Goal: Task Accomplishment & Management: Manage account settings

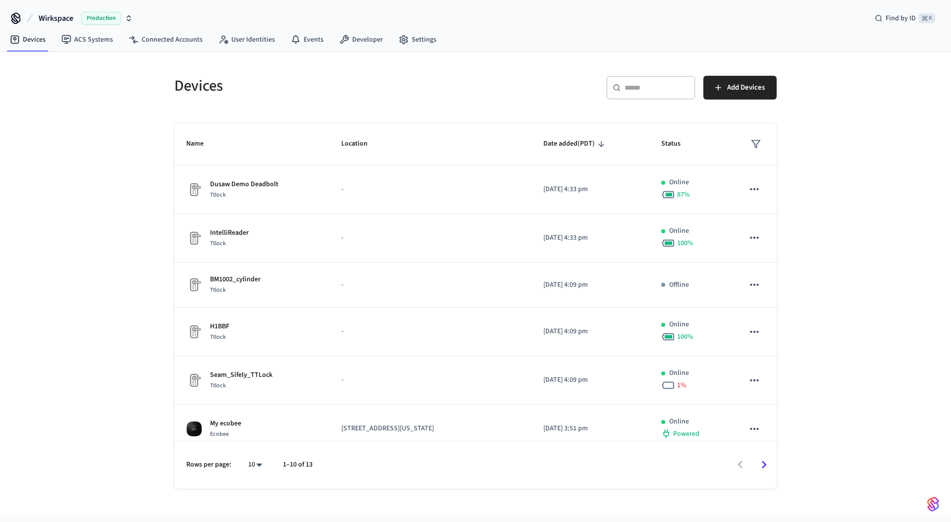
click at [98, 107] on div "Devices ​ ​ Add Devices Name Location Date added (PDT) Status Dusaw Demo Deadbo…" at bounding box center [475, 284] width 951 height 465
click at [55, 17] on span "Wirkspace" at bounding box center [56, 18] width 35 height 12
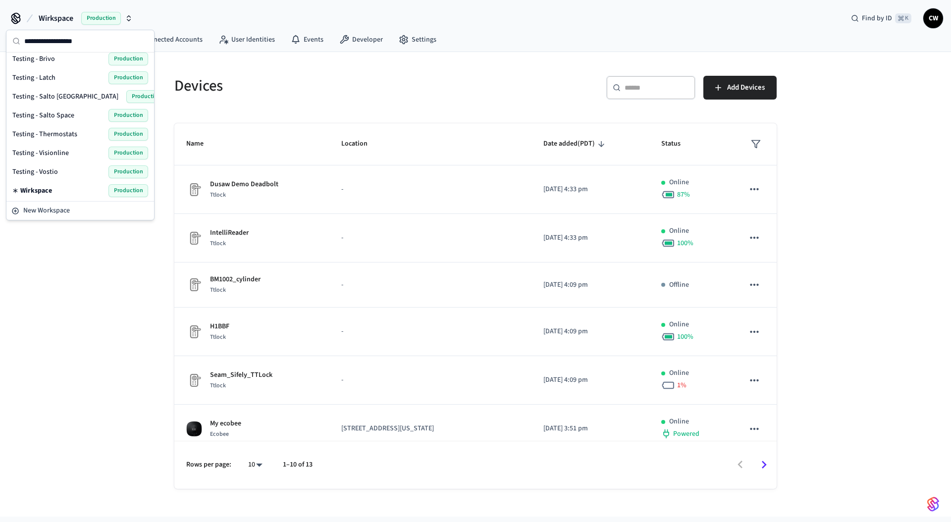
scroll to position [382, 0]
click at [77, 254] on div "Devices ​ ​ Add Devices Name Location Date added (PDT) Status Dusaw Demo Deadbo…" at bounding box center [475, 284] width 951 height 465
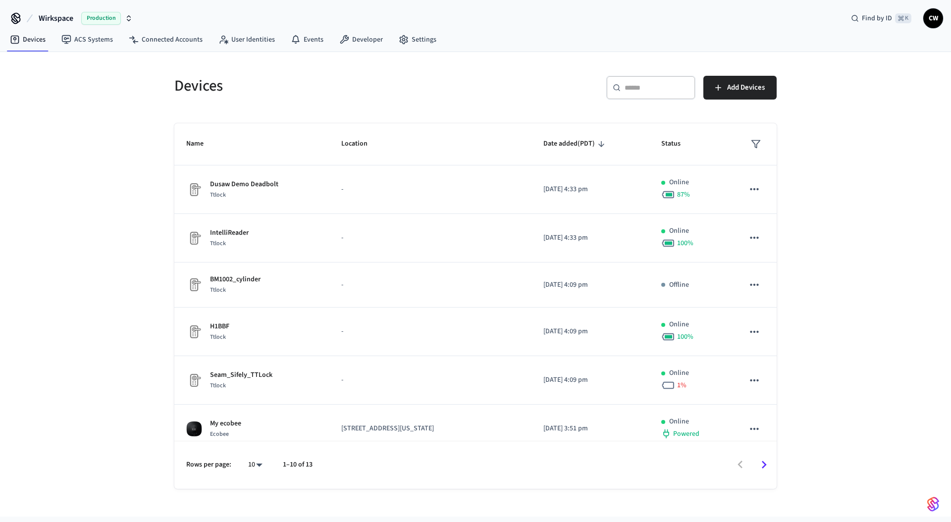
click at [63, 15] on span "Wirkspace" at bounding box center [56, 18] width 35 height 12
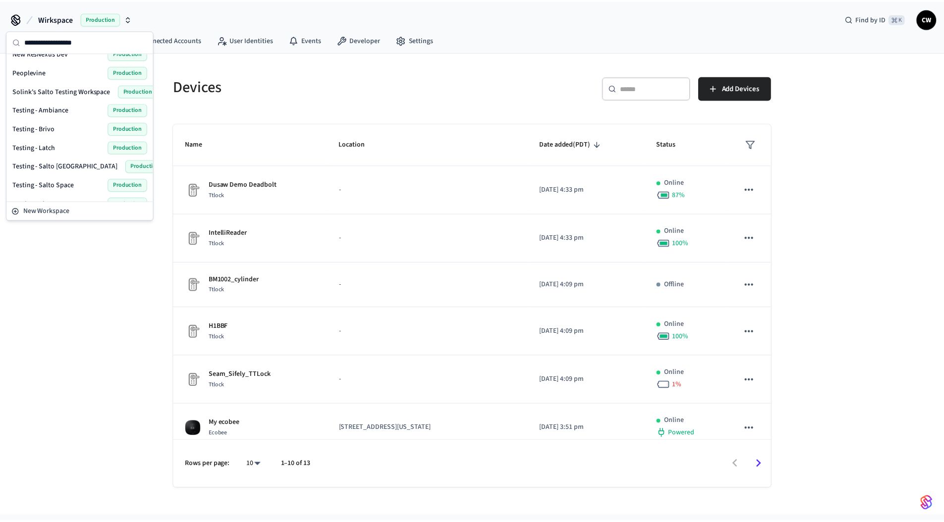
scroll to position [256, 0]
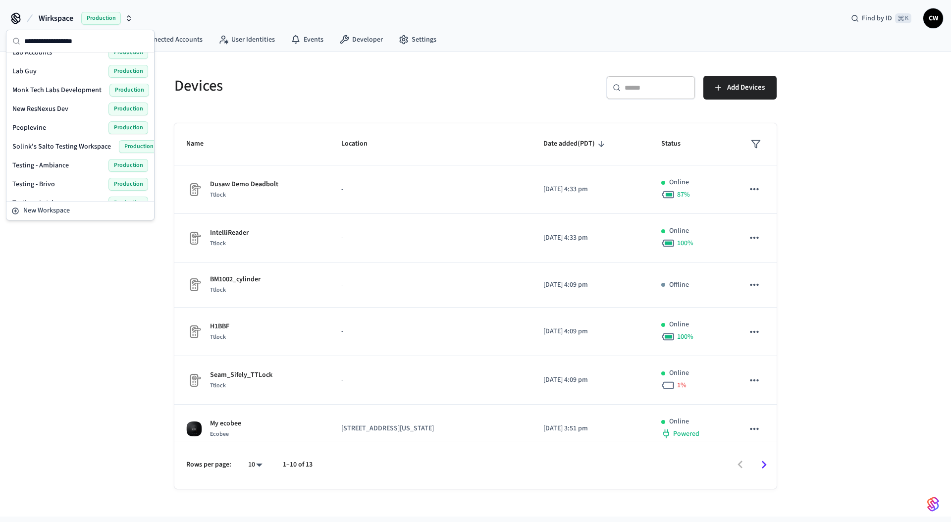
click at [82, 147] on span "Solink's Salto Testing Workspace" at bounding box center [61, 147] width 99 height 10
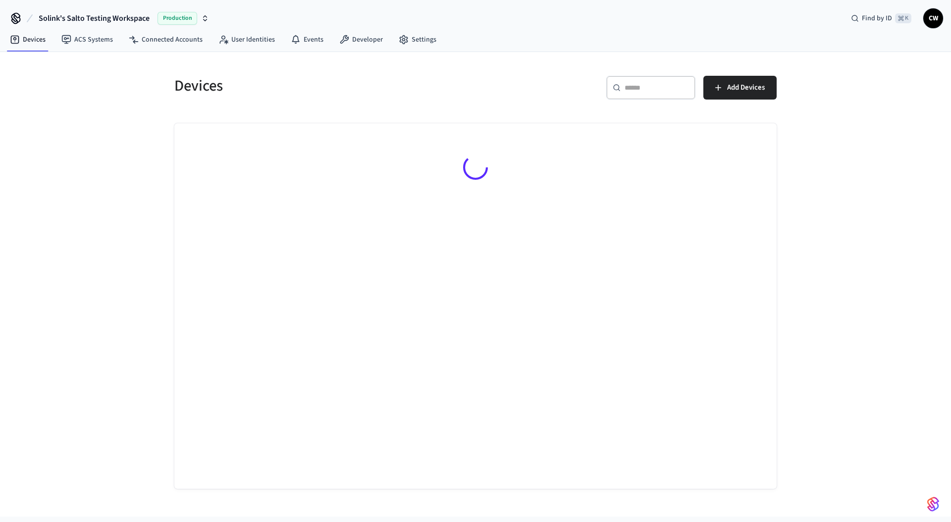
click at [98, 156] on div "Devices ​ ​ Add Devices" at bounding box center [475, 284] width 951 height 465
click at [179, 86] on h5 "Devices" at bounding box center [321, 86] width 295 height 20
click at [243, 88] on h5 "Devices" at bounding box center [321, 86] width 295 height 20
click at [98, 84] on div "Devices ​ ​ Add Devices" at bounding box center [475, 284] width 951 height 465
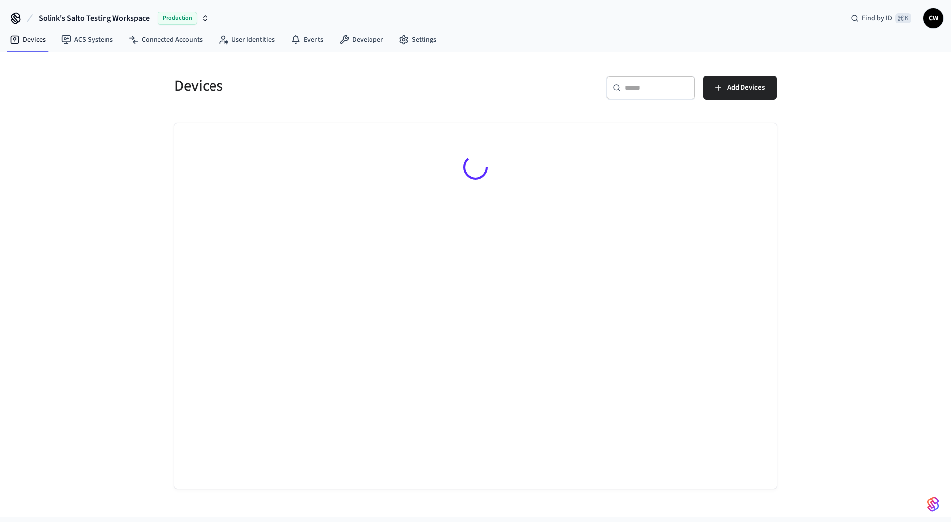
click at [131, 99] on div "Devices ​ ​ Add Devices" at bounding box center [475, 284] width 951 height 465
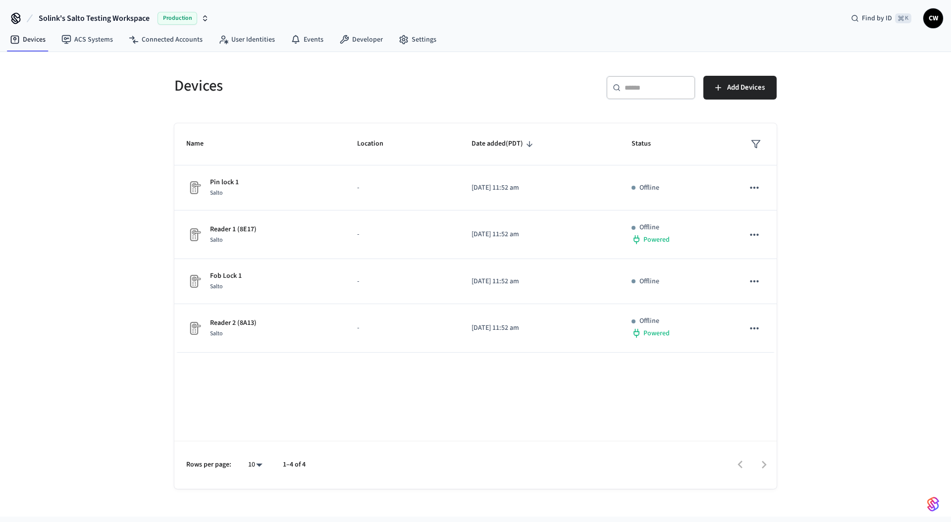
click at [124, 160] on div "Devices ​ ​ Add Devices Name Location Date added (PDT) Status Pin lock 1 Salto …" at bounding box center [475, 284] width 951 height 465
click at [159, 49] on nav "Devices ACS Systems Connected Accounts User Identities Events Developer Settings" at bounding box center [223, 40] width 442 height 23
click at [161, 45] on link "Connected Accounts" at bounding box center [166, 40] width 90 height 18
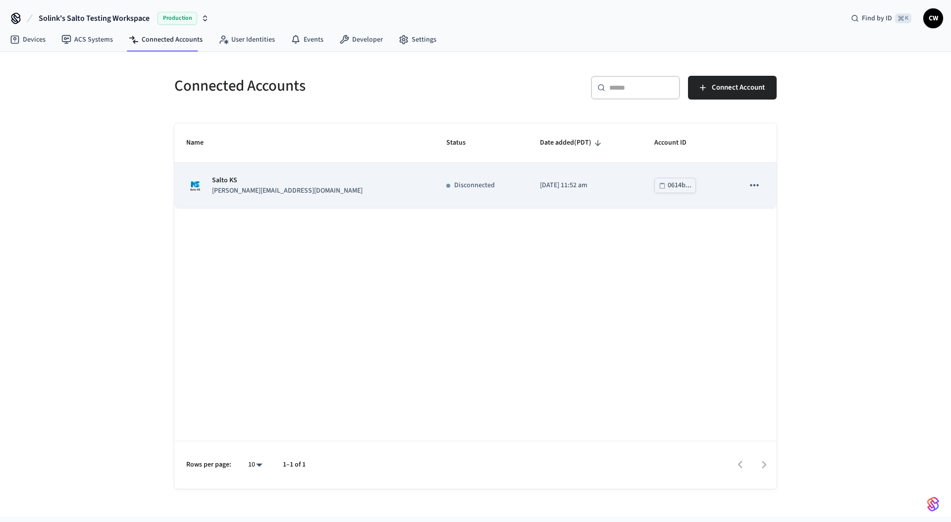
click at [306, 190] on div "Salto KS dawn@getseam.com" at bounding box center [304, 185] width 236 height 21
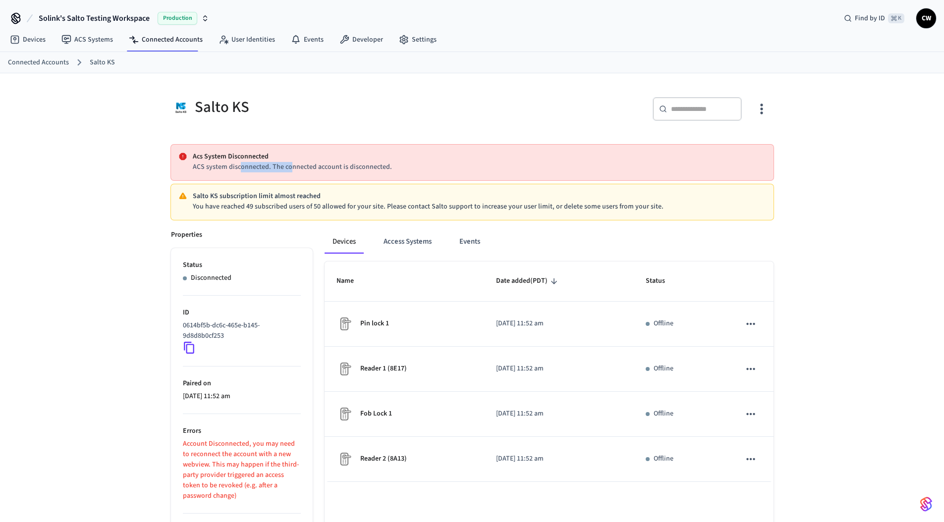
drag, startPoint x: 274, startPoint y: 170, endPoint x: 240, endPoint y: 170, distance: 34.2
click at [240, 170] on p "ACS system disconnected. The connected account is disconnected." at bounding box center [479, 167] width 573 height 10
drag, startPoint x: 262, startPoint y: 171, endPoint x: 360, endPoint y: 166, distance: 98.2
click at [360, 166] on p "ACS system disconnected. The connected account is disconnected." at bounding box center [479, 167] width 573 height 10
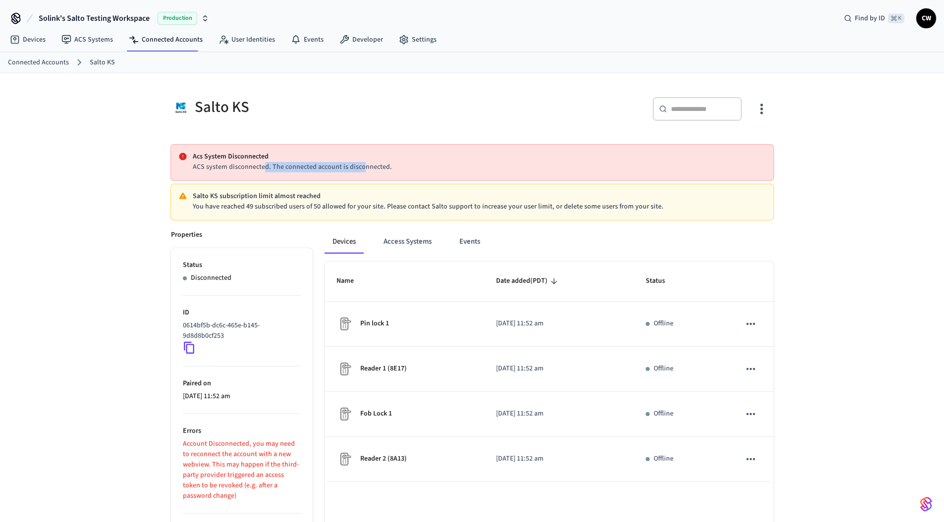
click at [360, 166] on p "ACS system disconnected. The connected account is disconnected." at bounding box center [479, 167] width 573 height 10
click at [258, 172] on p "ACS system disconnected. The connected account is disconnected." at bounding box center [479, 167] width 573 height 10
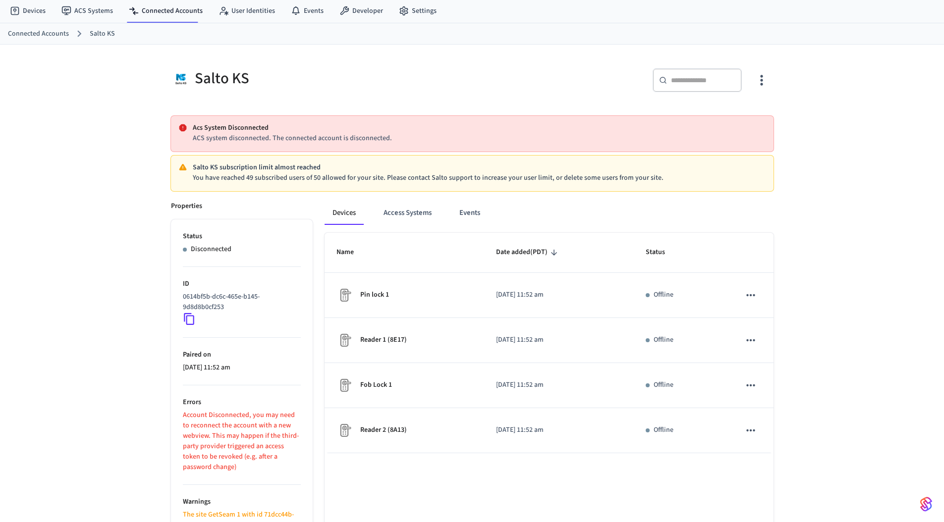
scroll to position [105, 0]
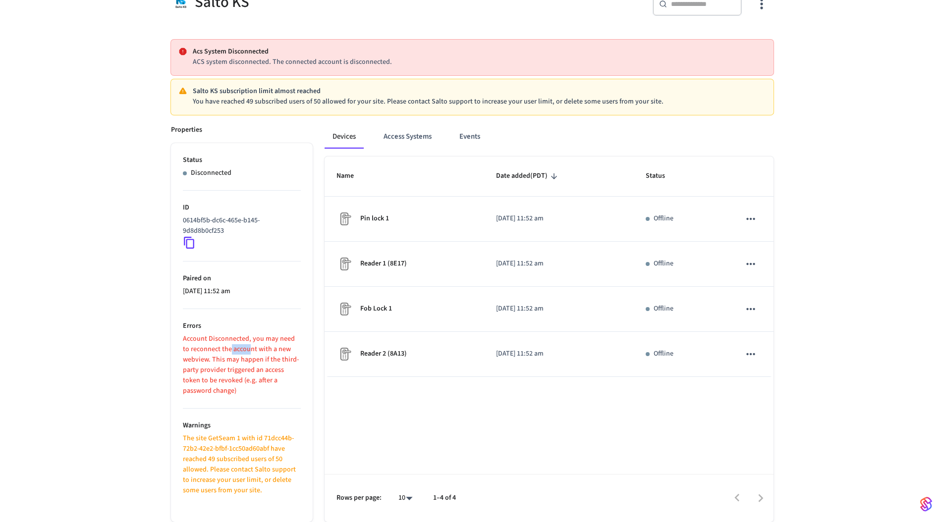
drag, startPoint x: 222, startPoint y: 351, endPoint x: 241, endPoint y: 352, distance: 18.3
click at [241, 352] on p "Account Disconnected, you may need to reconnect the account with a new webview.…" at bounding box center [242, 365] width 118 height 62
click at [211, 371] on p "Account Disconnected, you may need to reconnect the account with a new webview.…" at bounding box center [242, 365] width 118 height 62
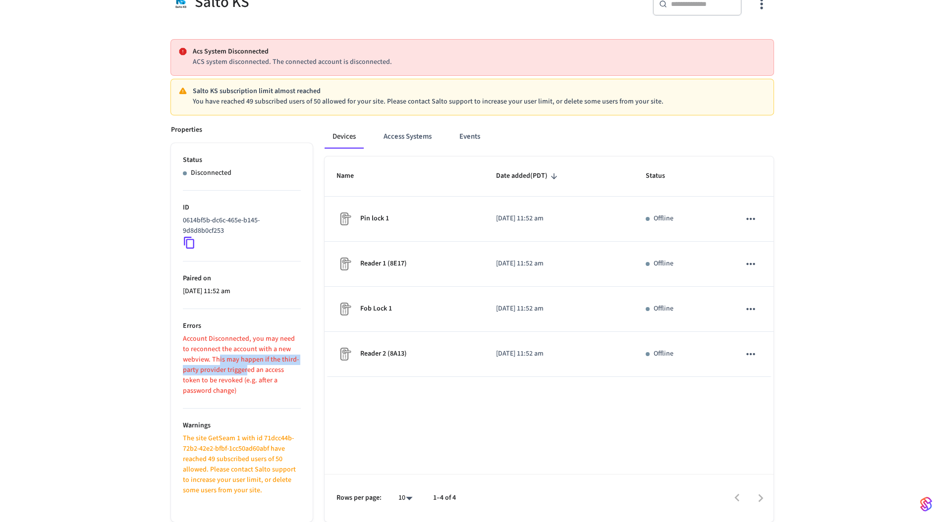
drag, startPoint x: 245, startPoint y: 372, endPoint x: 217, endPoint y: 364, distance: 28.5
click at [217, 364] on p "Account Disconnected, you may need to reconnect the account with a new webview.…" at bounding box center [242, 365] width 118 height 62
drag, startPoint x: 249, startPoint y: 379, endPoint x: 225, endPoint y: 365, distance: 28.0
click at [225, 365] on p "Account Disconnected, you may need to reconnect the account with a new webview.…" at bounding box center [242, 365] width 118 height 62
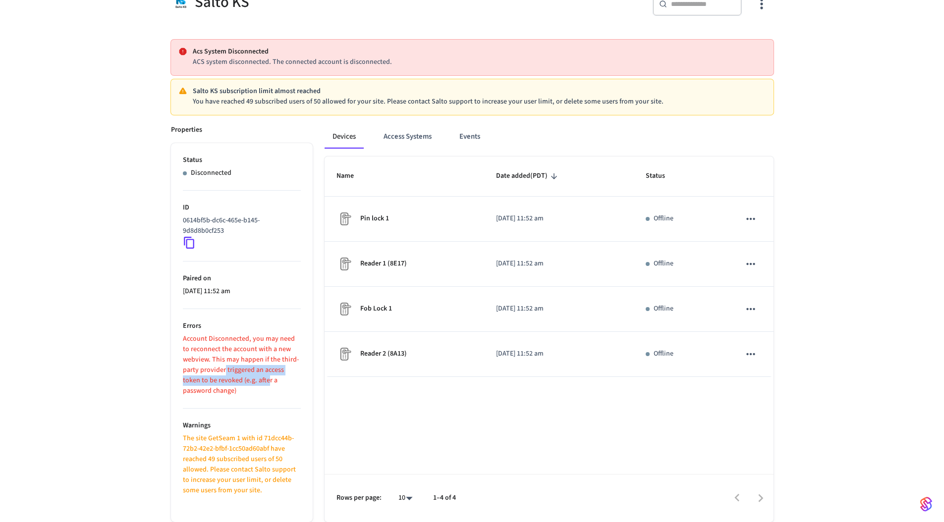
click at [225, 365] on p "Account Disconnected, you may need to reconnect the account with a new webview.…" at bounding box center [242, 365] width 118 height 62
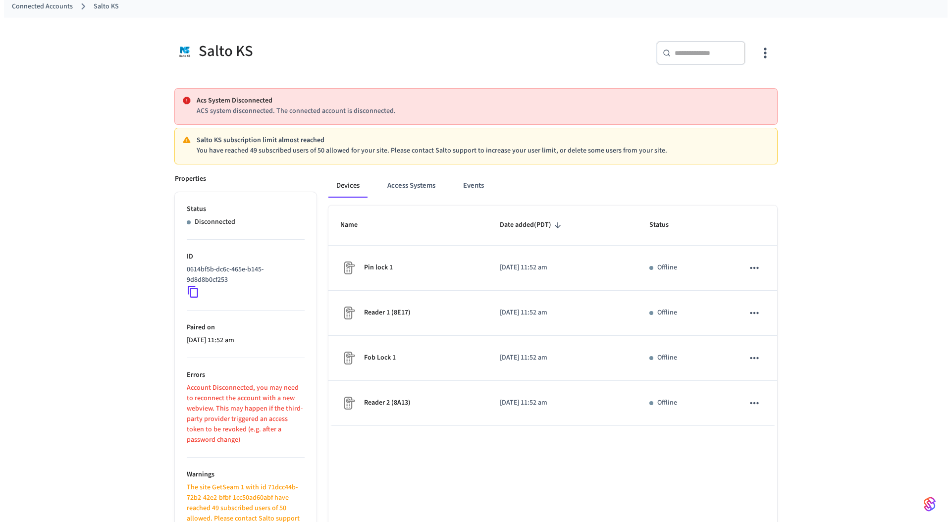
scroll to position [0, 0]
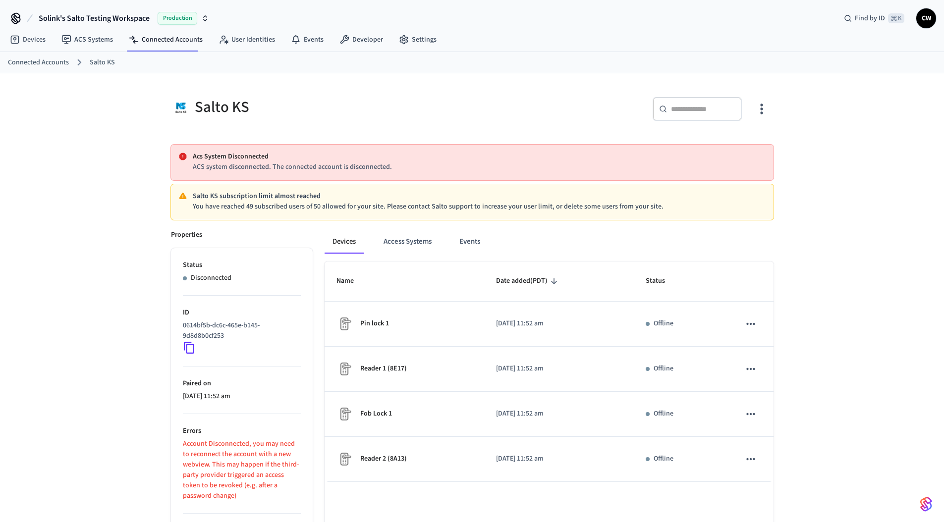
click at [584, 106] on icon "button" at bounding box center [761, 108] width 15 height 15
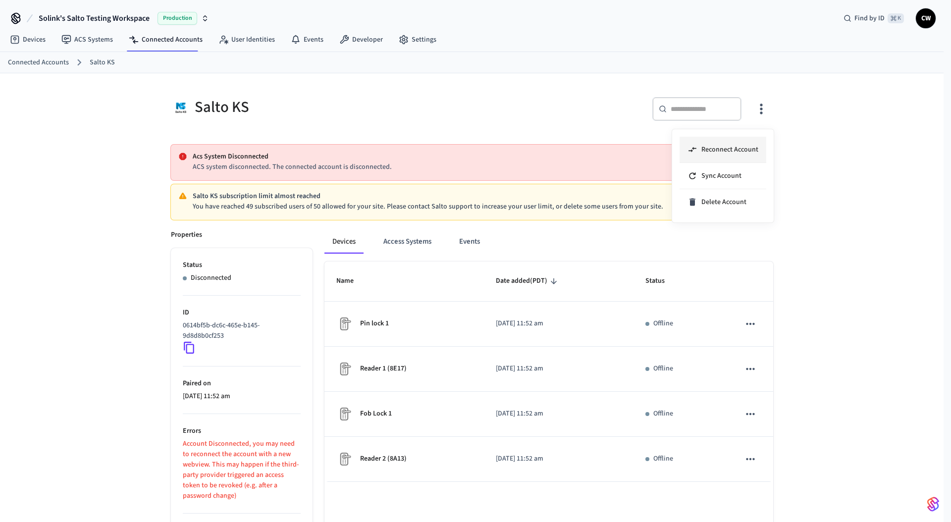
click at [584, 147] on span "Reconnect Account" at bounding box center [730, 150] width 57 height 10
click at [128, 133] on div at bounding box center [475, 261] width 951 height 522
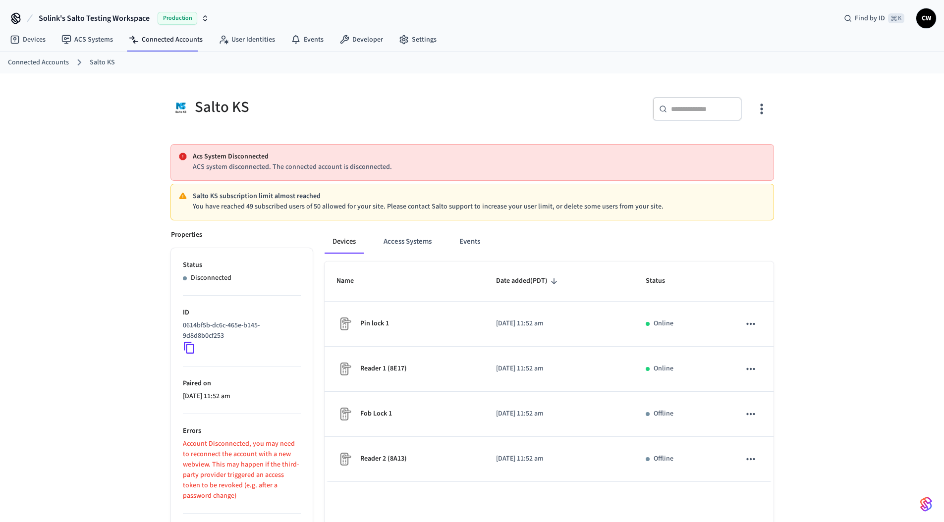
click at [133, 210] on div "Salto KS ​ ​ Acs System Disconnected ACS system disconnected. The connected acc…" at bounding box center [472, 350] width 944 height 554
click at [77, 44] on link "ACS Systems" at bounding box center [87, 40] width 67 height 18
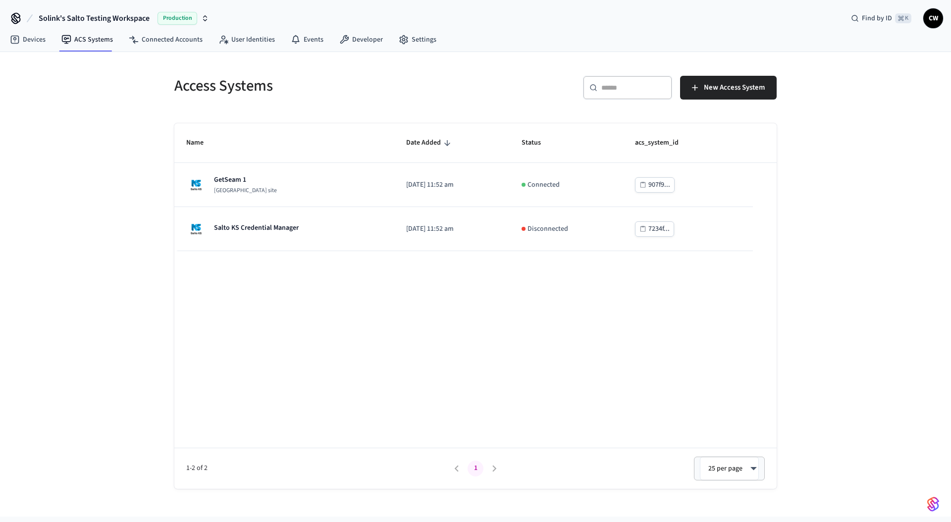
click at [89, 124] on div "Access Systems ​ ​ New Access System Name Date Added Status acs_system_id GetSe…" at bounding box center [475, 284] width 951 height 465
click at [103, 116] on div "Access Systems ​ ​ New Access System Name Date Added Status acs_system_id GetSe…" at bounding box center [475, 284] width 951 height 465
click at [116, 147] on div "Access Systems ​ ​ New Access System Name Date Added Status acs_system_id GetSe…" at bounding box center [475, 284] width 951 height 465
click at [107, 64] on div "Access Systems ​ ​ New Access System Name Date Added Status acs_system_id GetSe…" at bounding box center [475, 284] width 951 height 465
click at [28, 40] on link "Devices" at bounding box center [28, 40] width 52 height 18
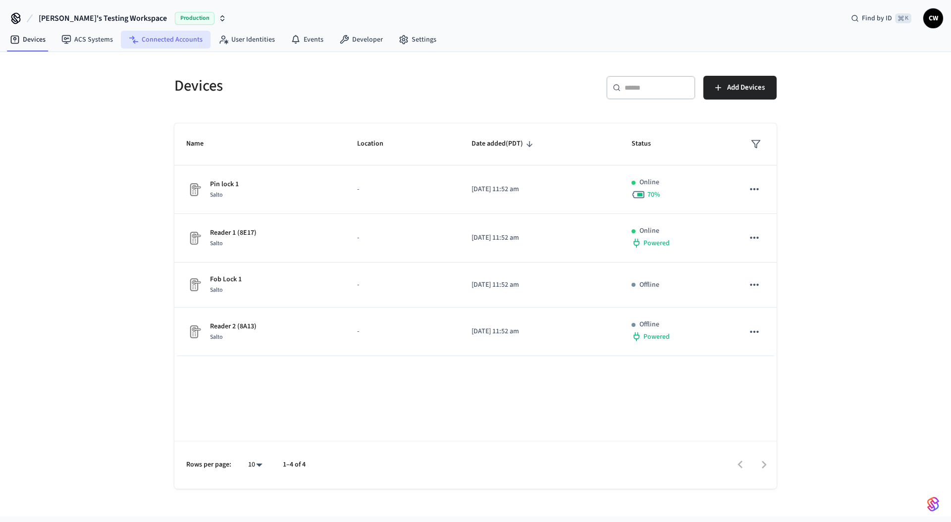
click at [165, 43] on link "Connected Accounts" at bounding box center [166, 40] width 90 height 18
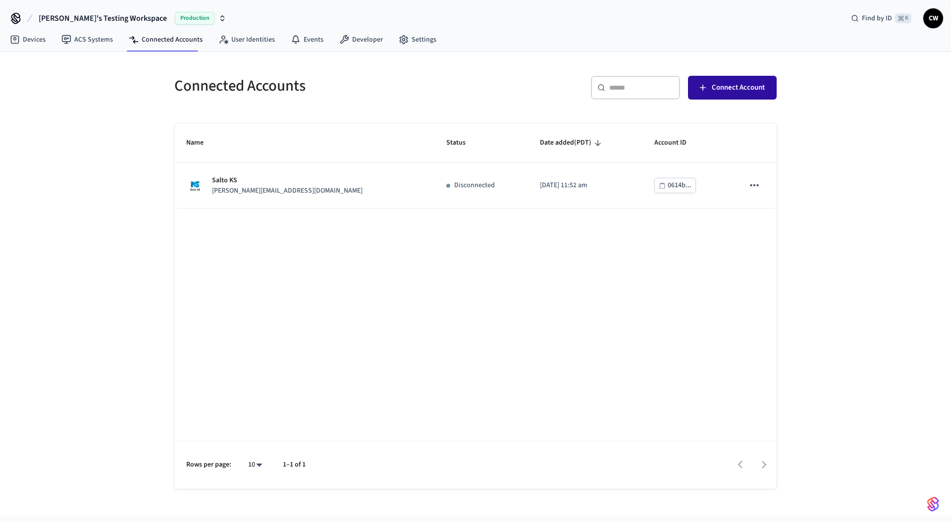
click at [720, 94] on button "Connect Account" at bounding box center [732, 88] width 89 height 24
click at [131, 170] on div "Connected Accounts ​ ​ Connect Account Name Status Date added (PDT) Account ID …" at bounding box center [475, 284] width 951 height 465
click at [726, 88] on span "Connect Account" at bounding box center [738, 87] width 53 height 13
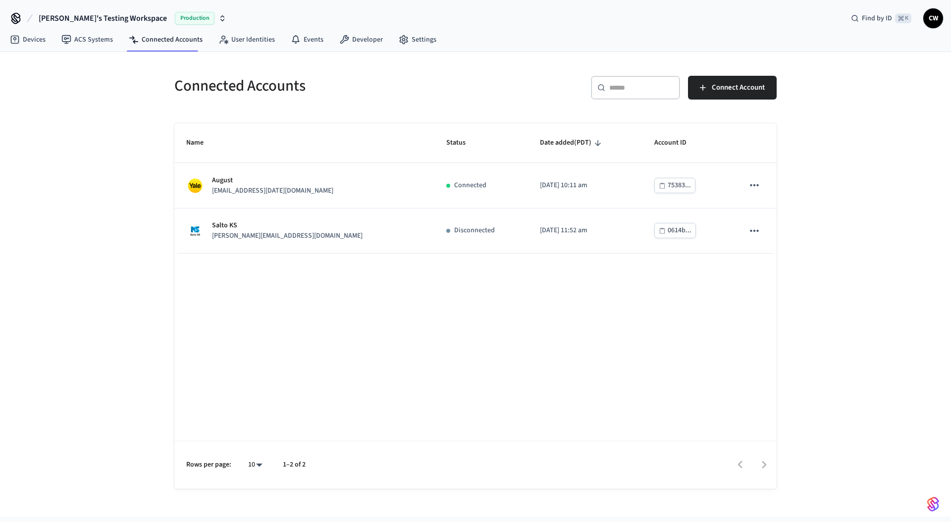
click at [272, 276] on div "Name Status Date added (PDT) Account ID August lab.august1@getseam.com Connecte…" at bounding box center [475, 306] width 602 height 366
click at [104, 258] on div "Connected Accounts ​ ​ Connect Account Name Status Date added (PDT) Account ID …" at bounding box center [475, 284] width 951 height 465
click at [38, 40] on link "Devices" at bounding box center [28, 40] width 52 height 18
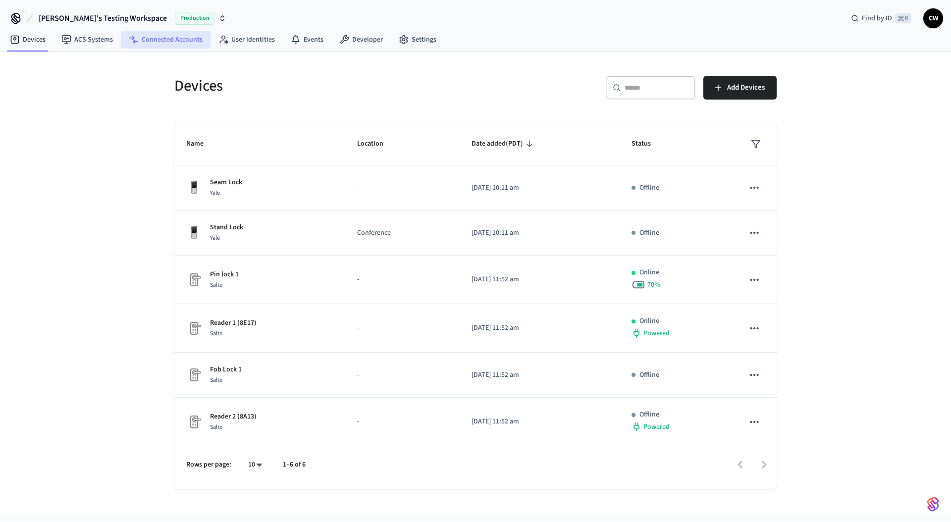
click at [175, 44] on link "Connected Accounts" at bounding box center [166, 40] width 90 height 18
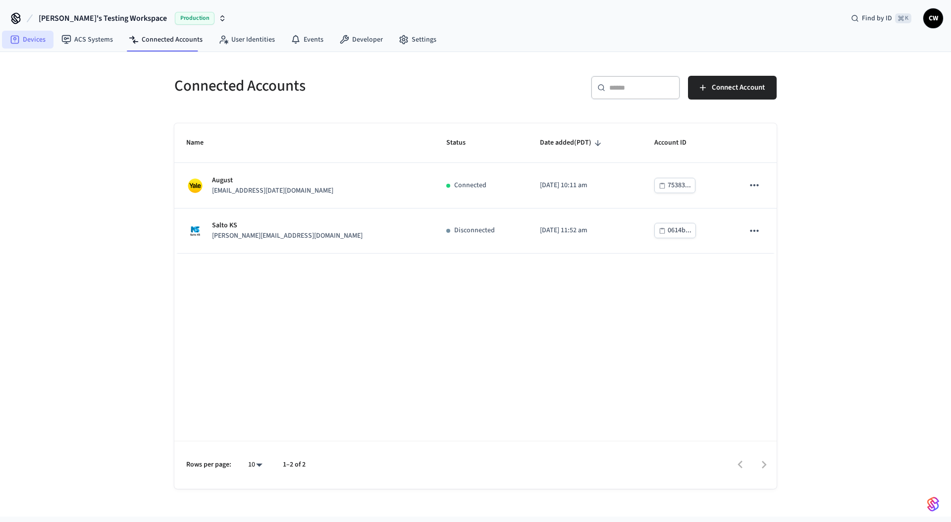
click at [29, 42] on link "Devices" at bounding box center [28, 40] width 52 height 18
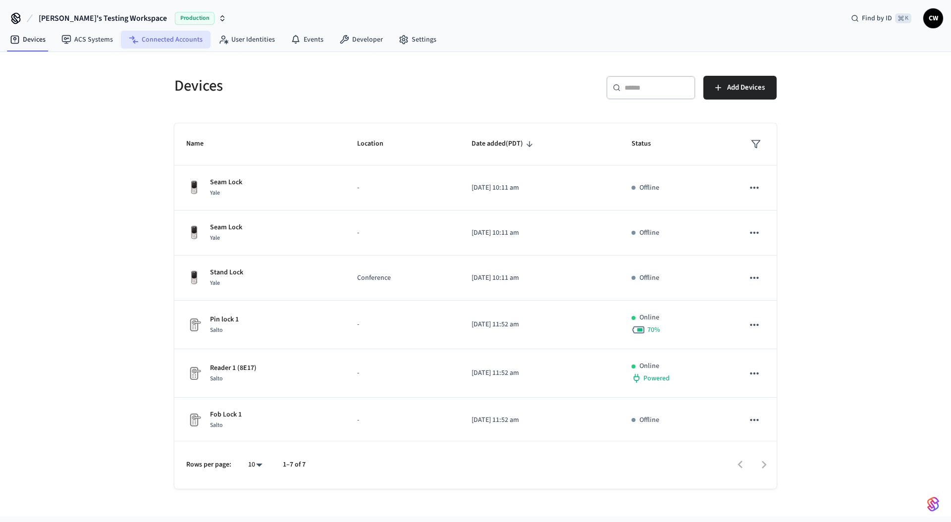
click at [182, 37] on link "Connected Accounts" at bounding box center [166, 40] width 90 height 18
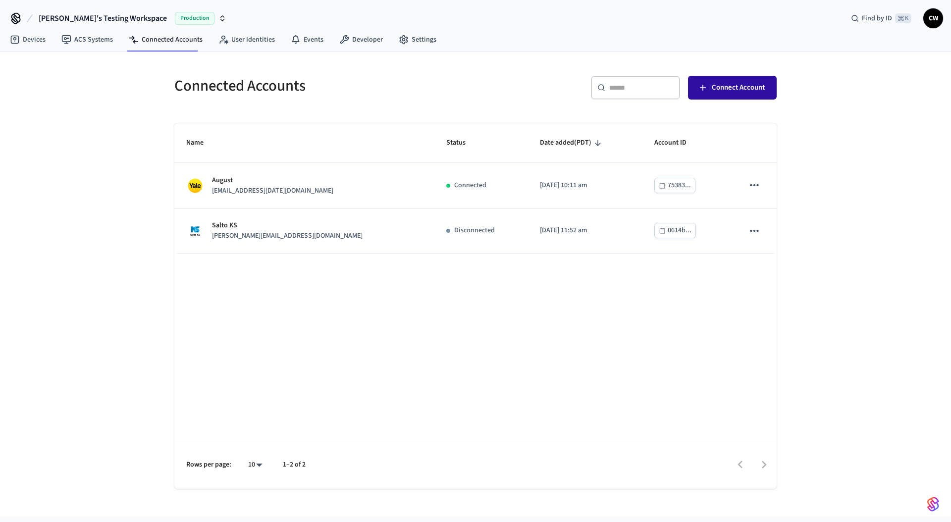
click at [728, 91] on span "Connect Account" at bounding box center [738, 87] width 53 height 13
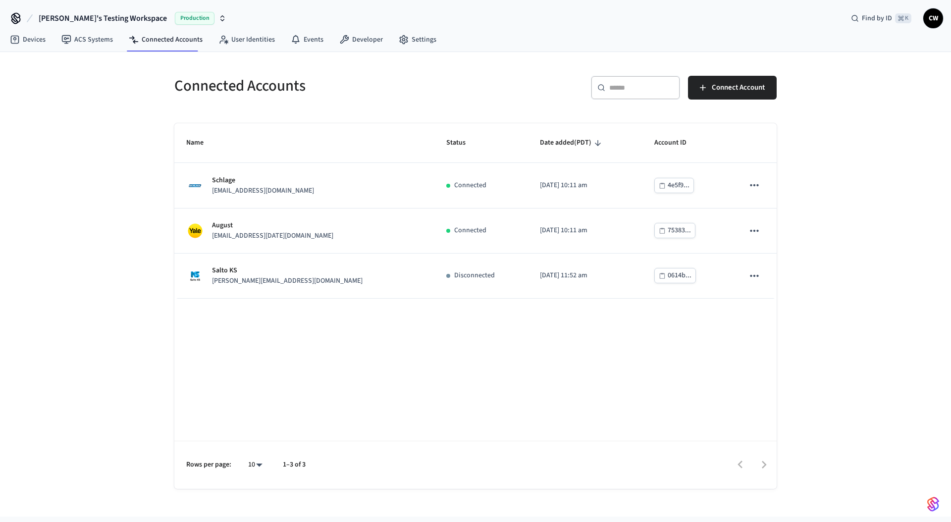
click at [102, 334] on div "Connected Accounts ​ ​ Connect Account Name Status Date added (PDT) Account ID …" at bounding box center [475, 284] width 951 height 465
click at [105, 264] on div "Connected Accounts ​ ​ Connect Account Name Status Date added (PDT) Account ID …" at bounding box center [475, 284] width 951 height 465
click at [391, 306] on div "Name Status Date added (PDT) Account ID Schlage lab.schlage1@getseam.com Connec…" at bounding box center [475, 306] width 602 height 366
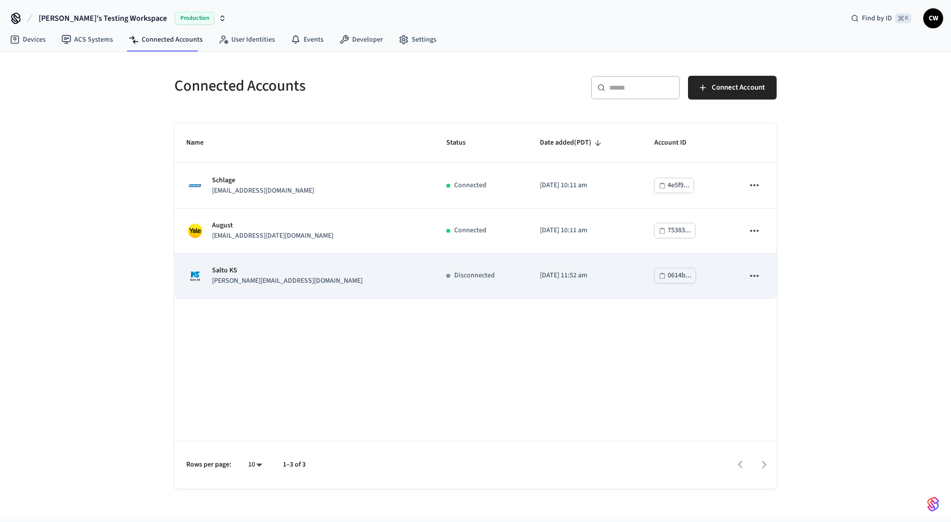
click at [446, 275] on div "sticky table" at bounding box center [448, 276] width 4 height 4
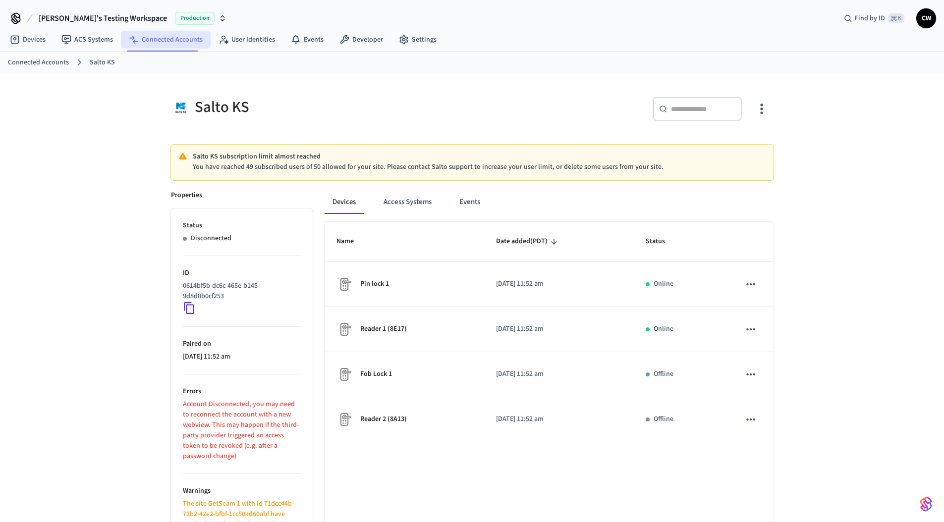
click at [141, 45] on link "Connected Accounts" at bounding box center [166, 40] width 90 height 18
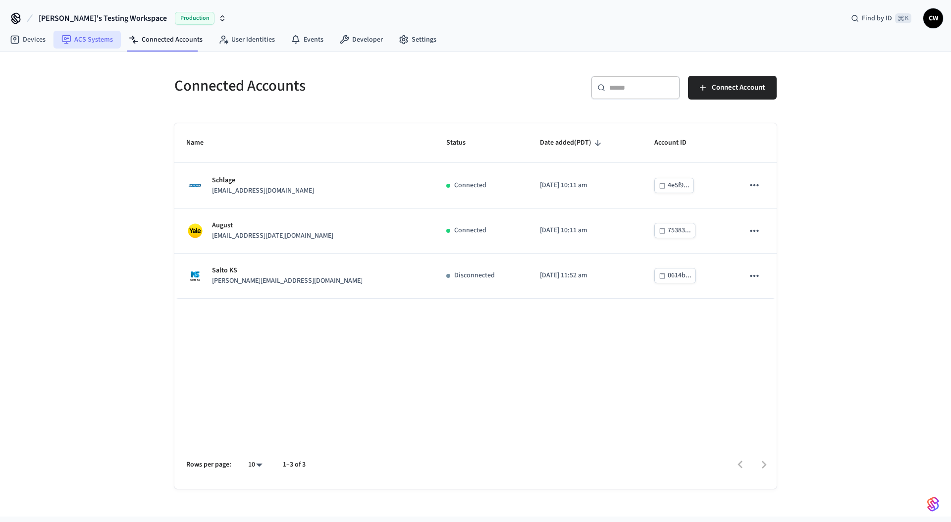
click at [97, 43] on link "ACS Systems" at bounding box center [87, 40] width 67 height 18
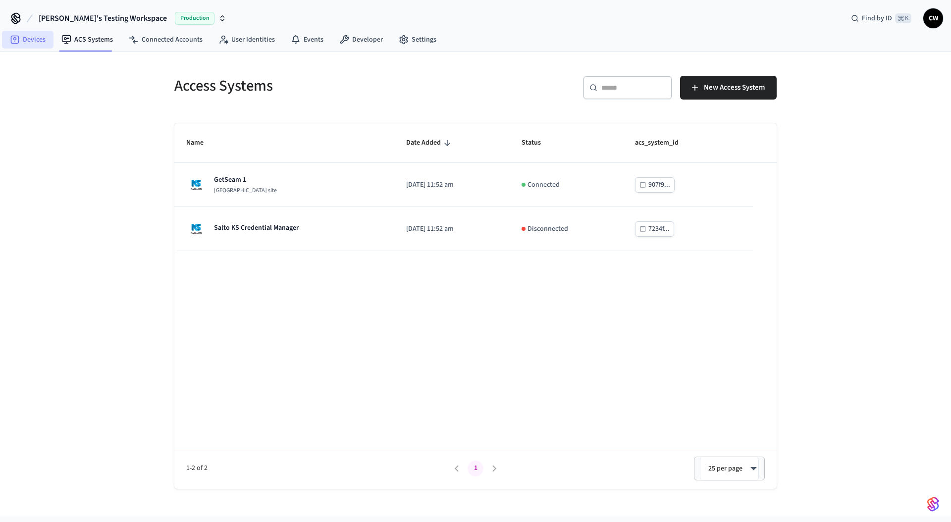
click at [40, 37] on link "Devices" at bounding box center [28, 40] width 52 height 18
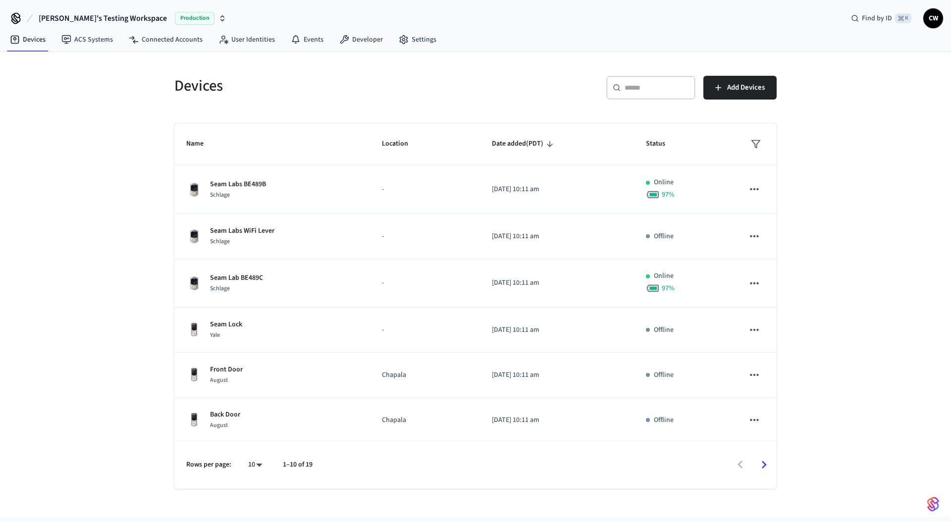
click at [110, 294] on div "Devices ​ ​ Add Devices Name Location Date added (PDT) Status Seam Labs BE489B …" at bounding box center [475, 284] width 951 height 465
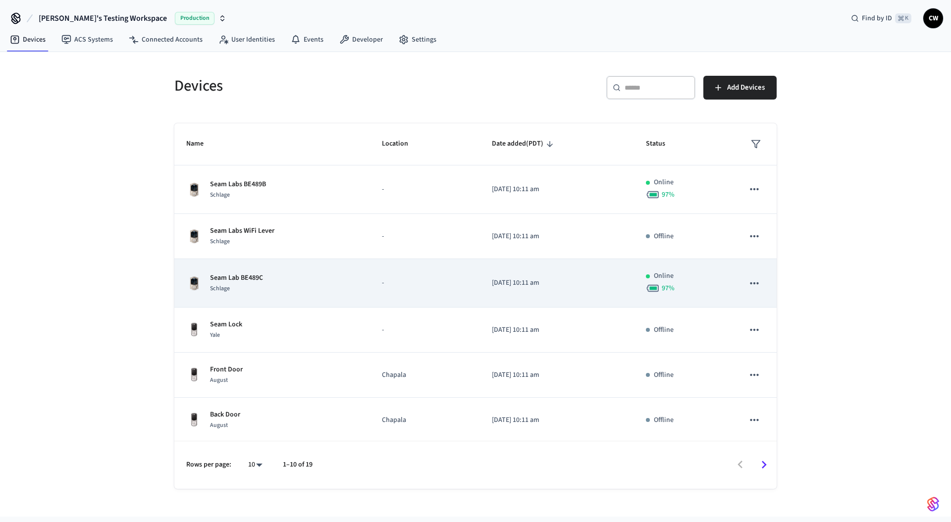
scroll to position [190, 0]
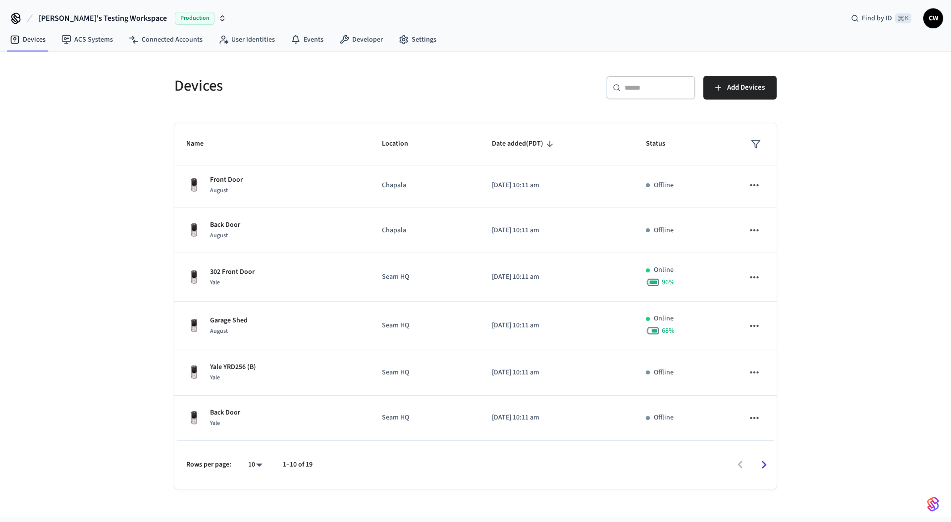
click at [65, 318] on div "Devices ​ ​ Add Devices Name Location Date added (PDT) Status Seam Labs BE489B …" at bounding box center [475, 284] width 951 height 465
click at [123, 276] on div "Devices ​ ​ Add Devices Name Location Date added (PDT) Status Seam Labs BE489B …" at bounding box center [475, 284] width 951 height 465
click at [68, 100] on div "Devices ​ ​ Add Devices Name Location Date added (PDT) Status Seam Labs BE489B …" at bounding box center [475, 284] width 951 height 465
click at [97, 41] on link "ACS Systems" at bounding box center [87, 40] width 67 height 18
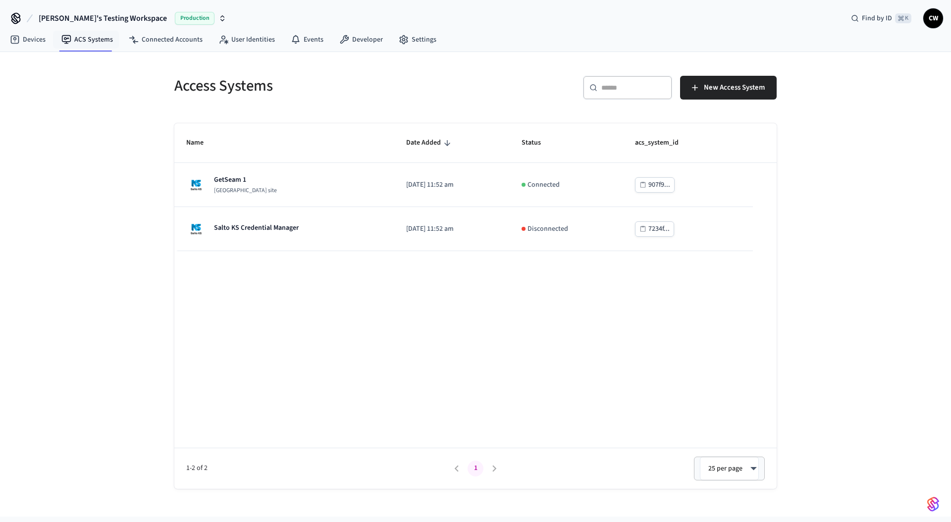
click at [133, 128] on div "Access Systems ​ ​ New Access System Name Date Added Status acs_system_id GetSe…" at bounding box center [475, 284] width 951 height 465
click at [175, 42] on link "Connected Accounts" at bounding box center [166, 40] width 90 height 18
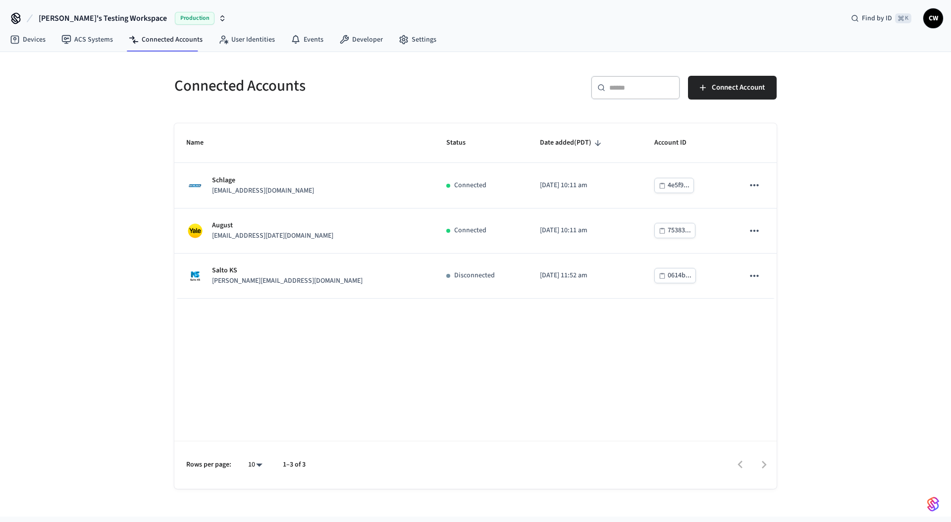
click at [121, 143] on div "Connected Accounts ​ ​ Connect Account Name Status Date added (PDT) Account ID …" at bounding box center [475, 284] width 951 height 465
click at [94, 47] on link "ACS Systems" at bounding box center [87, 40] width 67 height 18
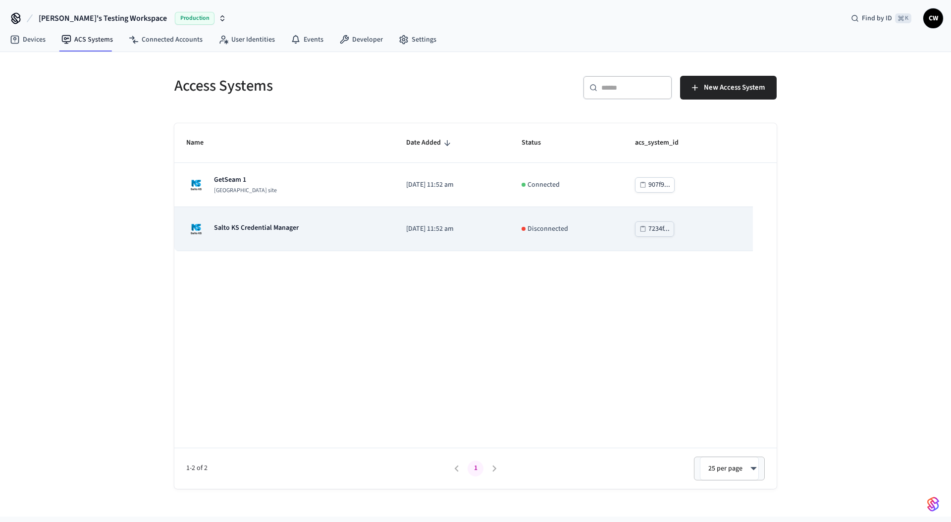
click at [292, 247] on td "Salto KS Credential Manager" at bounding box center [284, 229] width 220 height 44
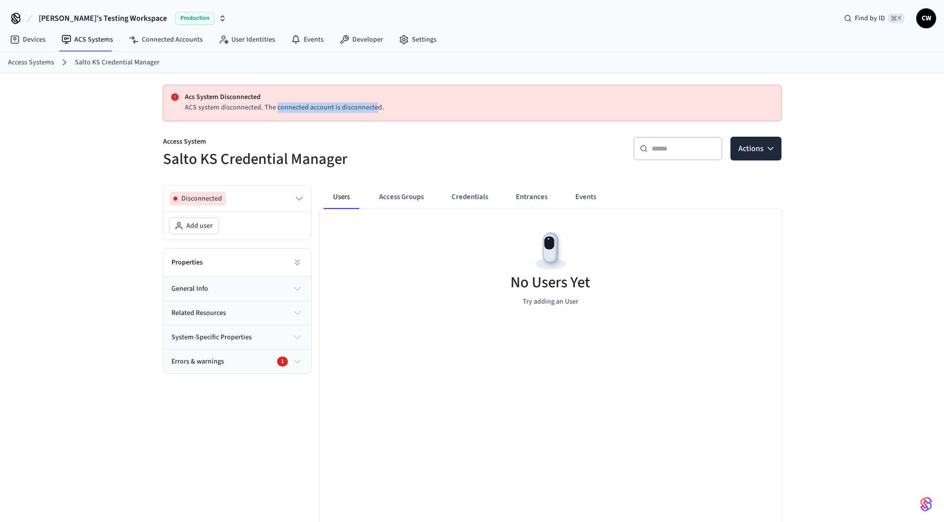
drag, startPoint x: 364, startPoint y: 106, endPoint x: 372, endPoint y: 106, distance: 7.4
click at [372, 106] on p "ACS system disconnected. The connected account is disconnected." at bounding box center [479, 108] width 589 height 10
click at [525, 157] on div "​ ​ Actions" at bounding box center [629, 153] width 303 height 32
click at [416, 195] on button "Access Groups" at bounding box center [401, 197] width 60 height 24
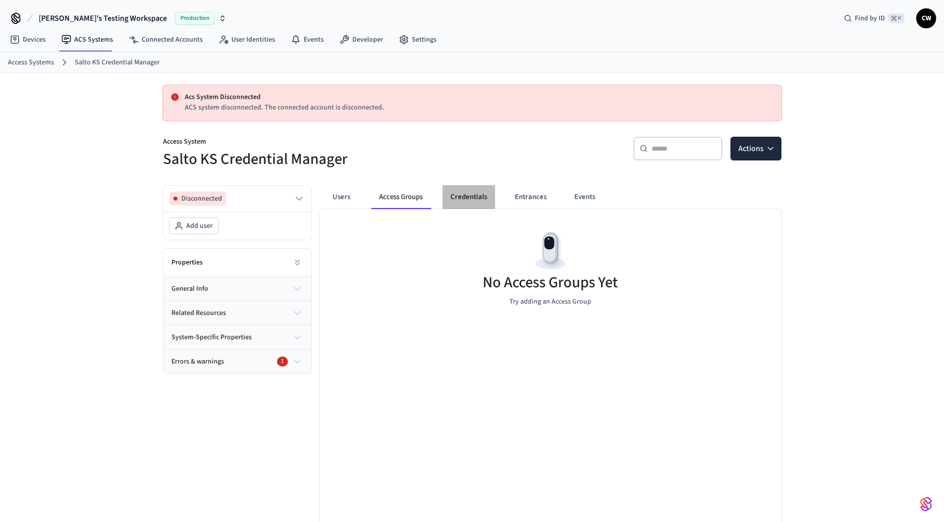
click at [477, 195] on button "Credentials" at bounding box center [468, 197] width 53 height 24
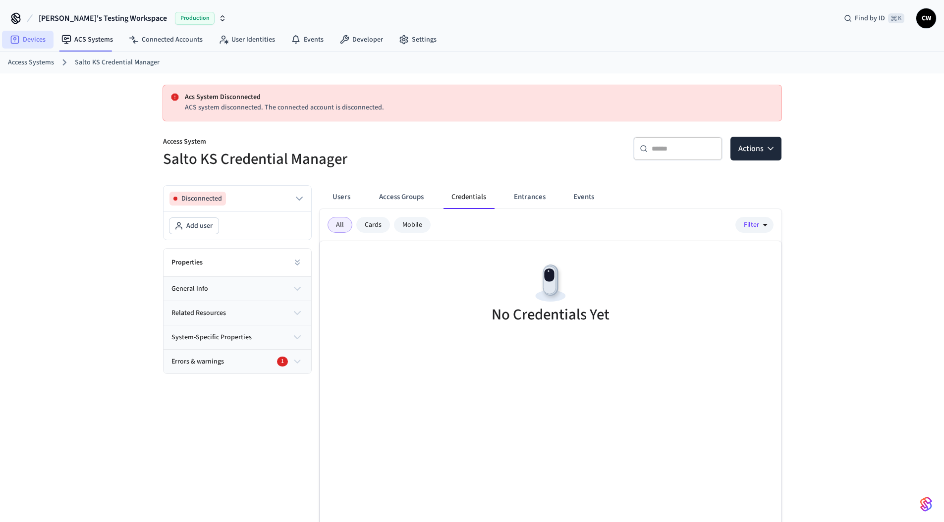
click at [50, 44] on link "Devices" at bounding box center [28, 40] width 52 height 18
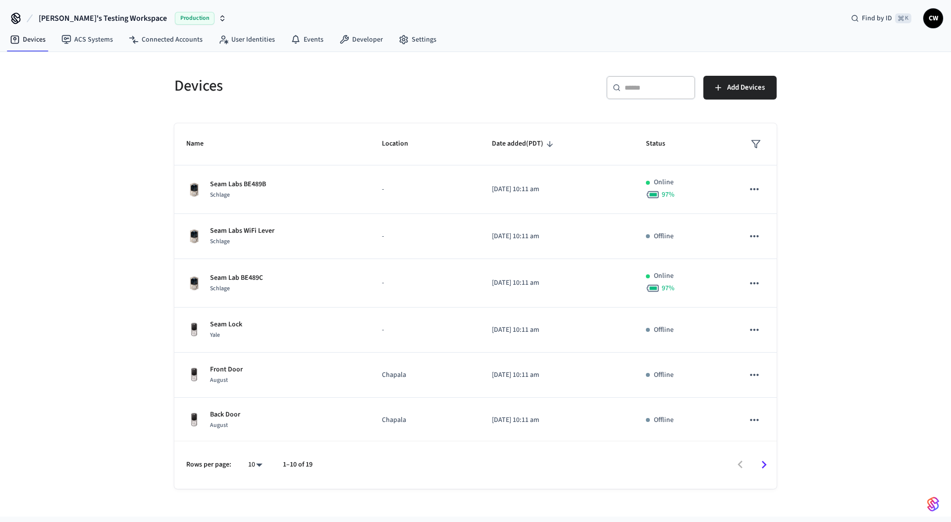
click at [80, 172] on div "Devices ​ ​ Add Devices Name Location Date added (PDT) Status Seam Labs BE489B …" at bounding box center [475, 284] width 951 height 465
click at [104, 16] on span "[PERSON_NAME]'s Testing Workspace" at bounding box center [103, 18] width 128 height 12
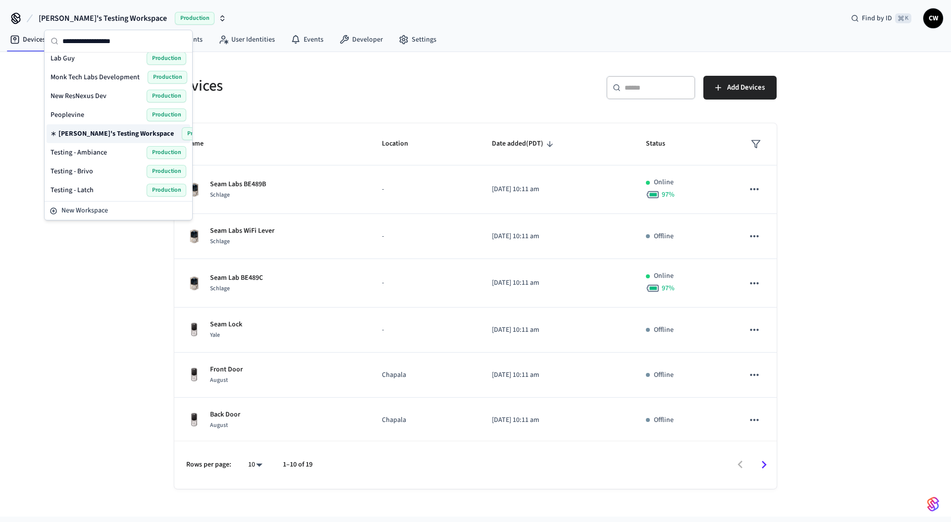
scroll to position [269, 0]
click at [78, 117] on span "Peoplevine" at bounding box center [68, 115] width 34 height 10
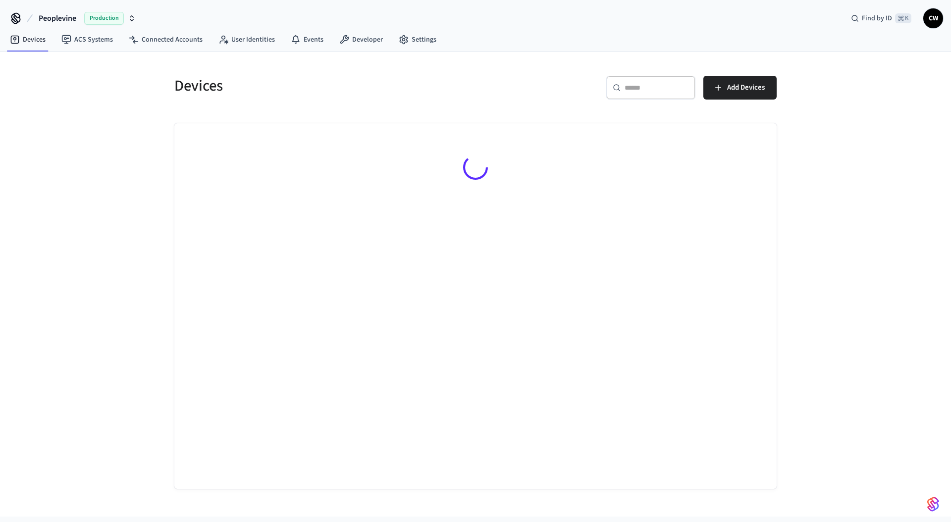
click at [106, 172] on div "Devices ​ ​ Add Devices" at bounding box center [475, 284] width 951 height 465
click at [91, 43] on link "ACS Systems" at bounding box center [87, 40] width 67 height 18
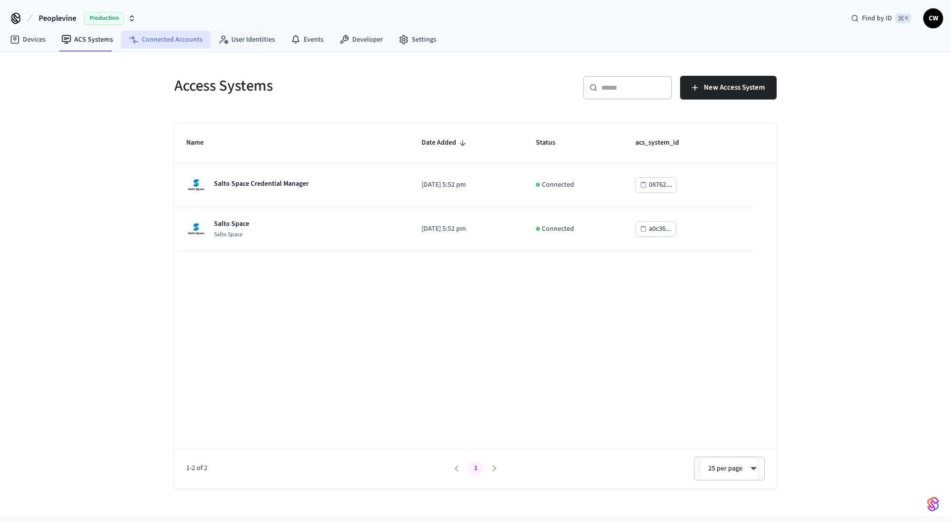
click at [168, 39] on link "Connected Accounts" at bounding box center [166, 40] width 90 height 18
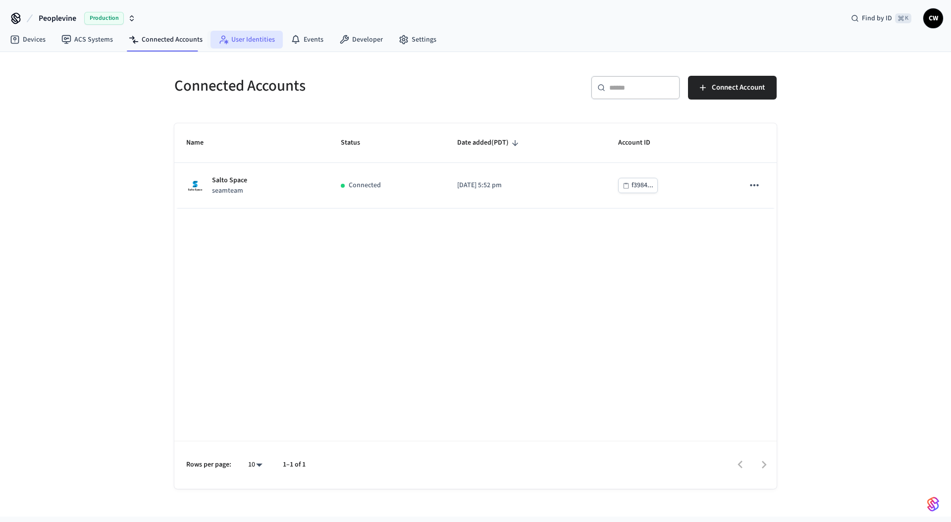
click at [241, 40] on link "User Identities" at bounding box center [247, 40] width 72 height 18
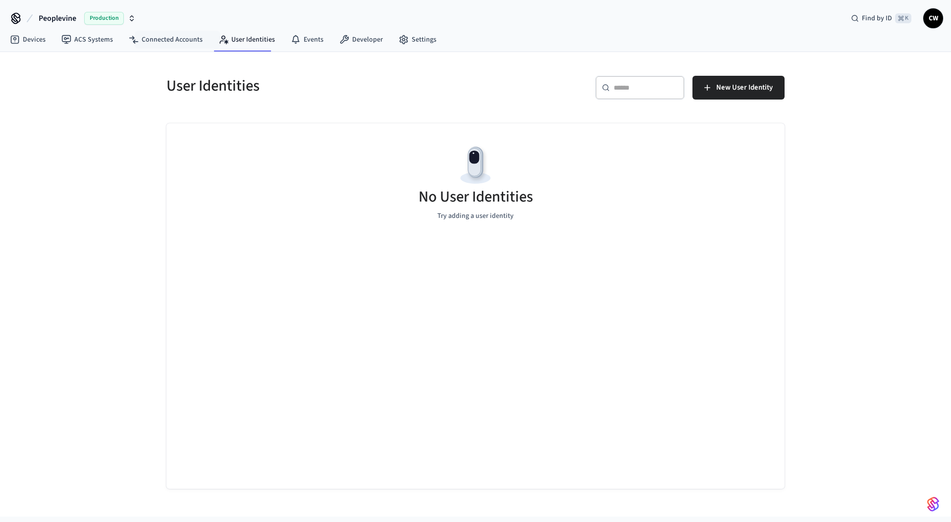
click at [121, 145] on div "User Identities ​ ​ New User Identity No User Identities Try adding a user iden…" at bounding box center [475, 284] width 951 height 465
click at [81, 42] on link "ACS Systems" at bounding box center [87, 40] width 67 height 18
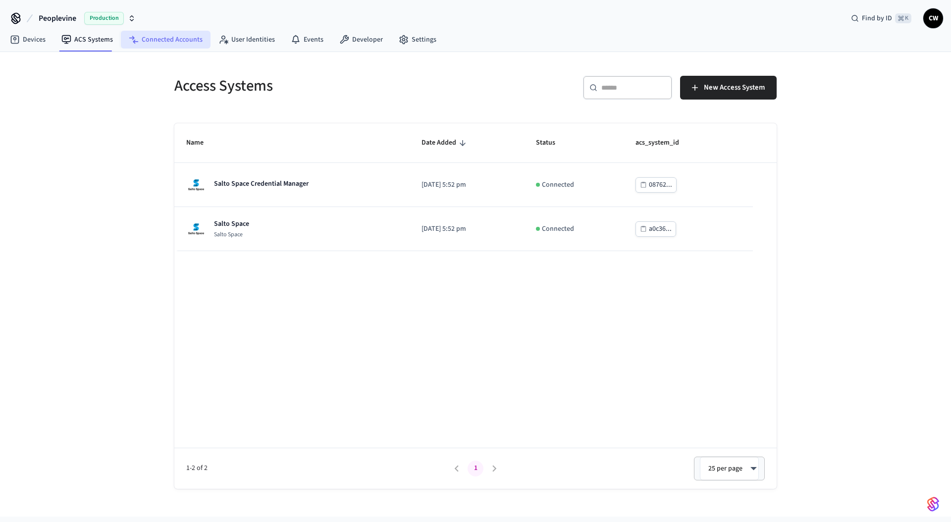
click at [171, 48] on link "Connected Accounts" at bounding box center [166, 40] width 90 height 18
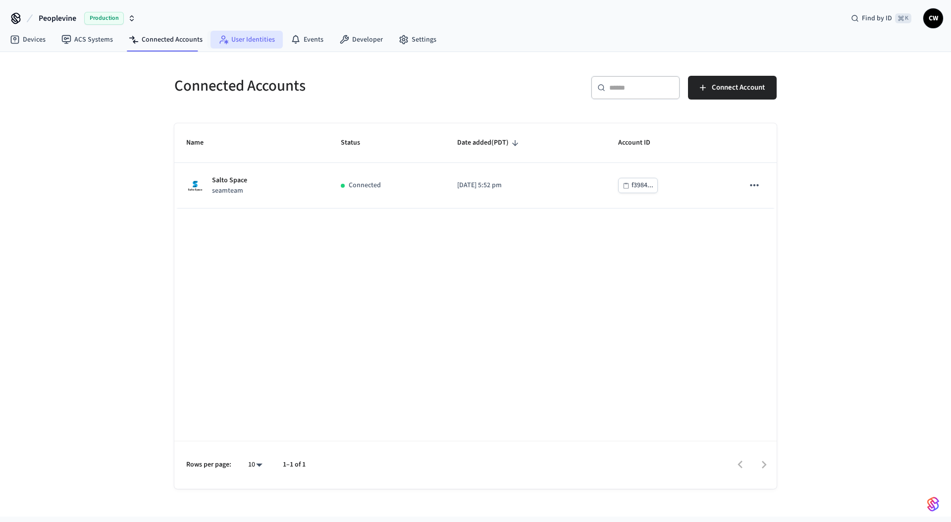
click at [235, 44] on link "User Identities" at bounding box center [247, 40] width 72 height 18
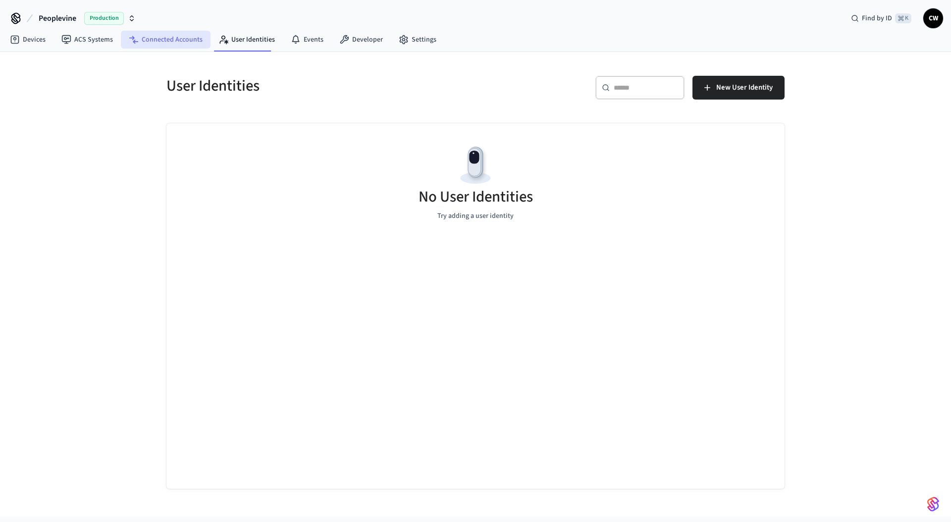
click at [174, 43] on link "Connected Accounts" at bounding box center [166, 40] width 90 height 18
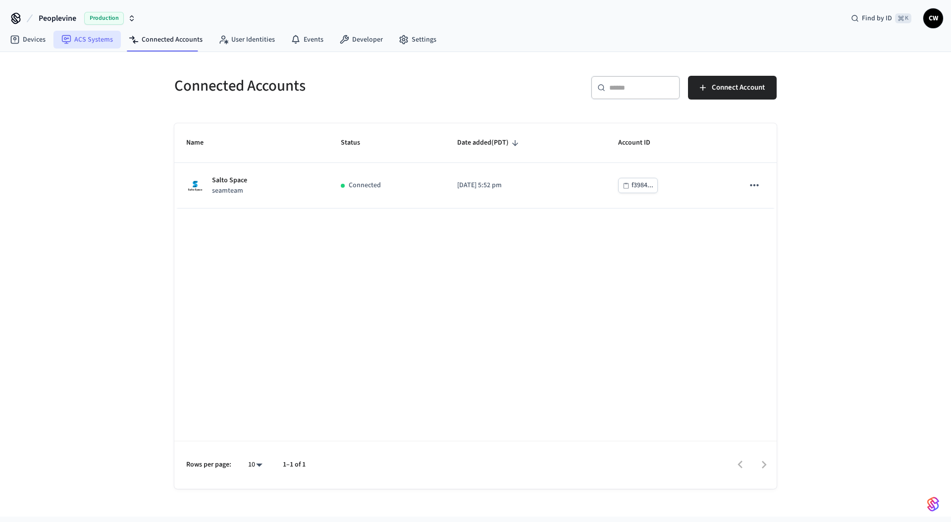
click at [108, 46] on link "ACS Systems" at bounding box center [87, 40] width 67 height 18
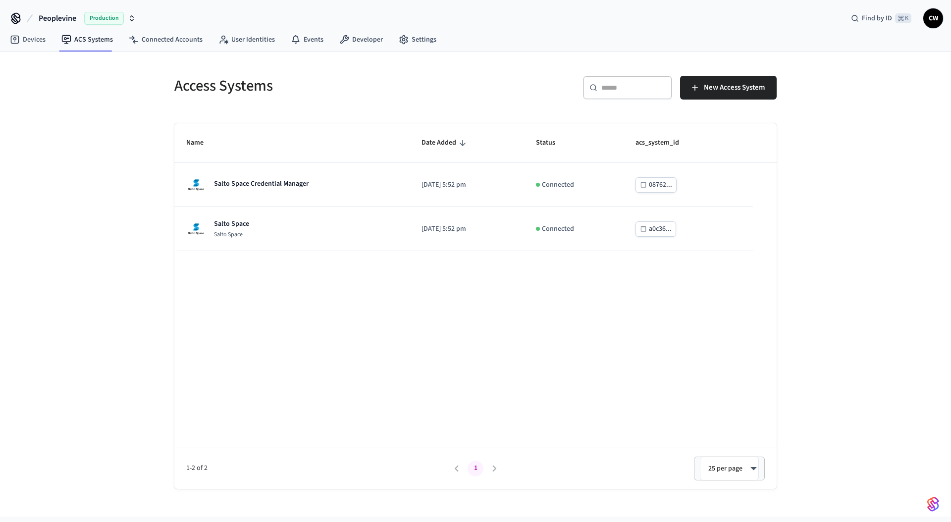
click at [98, 145] on div "Access Systems ​ ​ New Access System Name Date Added Status acs_system_id Salto…" at bounding box center [475, 284] width 951 height 465
click at [72, 14] on span "Peoplevine" at bounding box center [58, 18] width 38 height 12
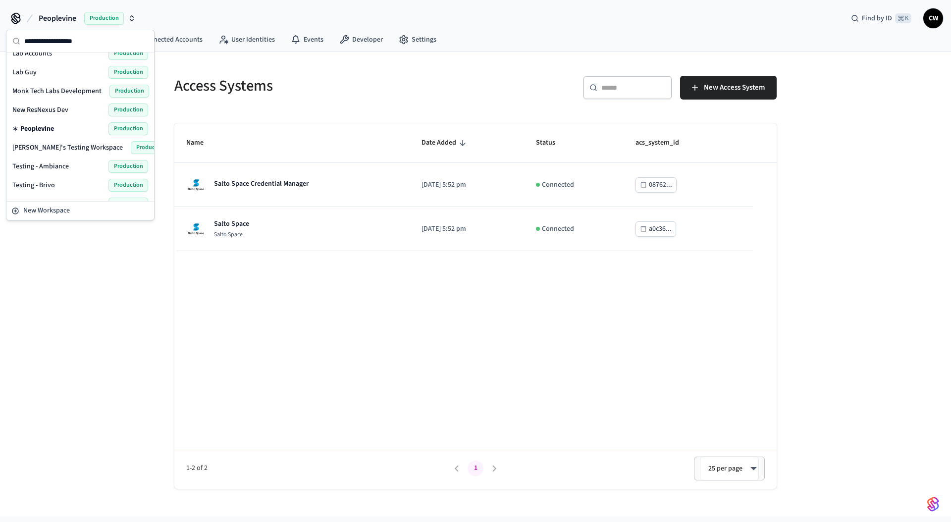
scroll to position [260, 0]
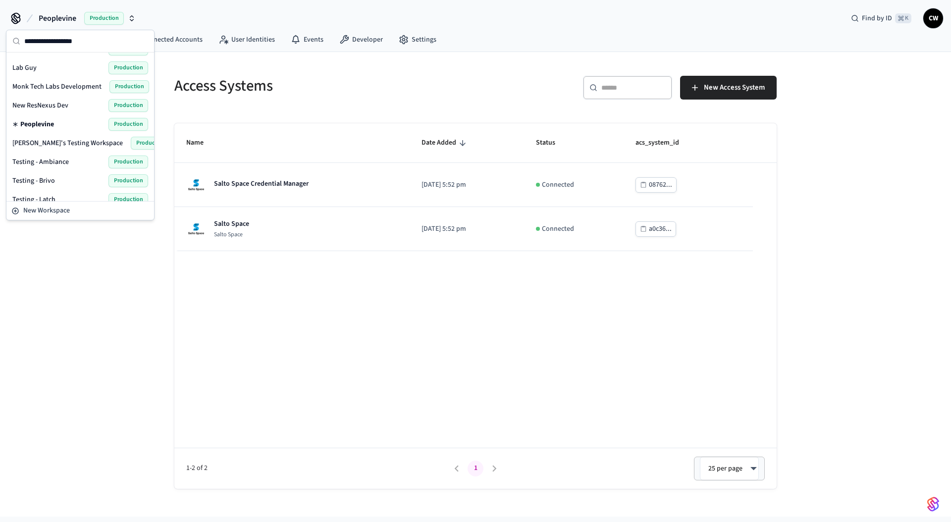
click at [70, 140] on span "[PERSON_NAME]'s Testing Workspace" at bounding box center [67, 143] width 110 height 10
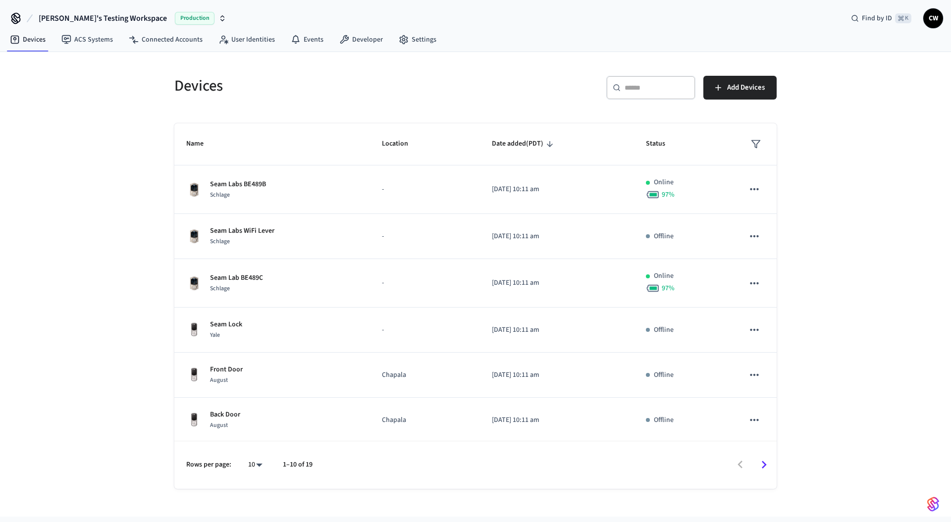
click at [106, 143] on div "Devices ​ ​ Add Devices Name Location Date added (PDT) Status Seam Labs BE489B …" at bounding box center [475, 284] width 951 height 465
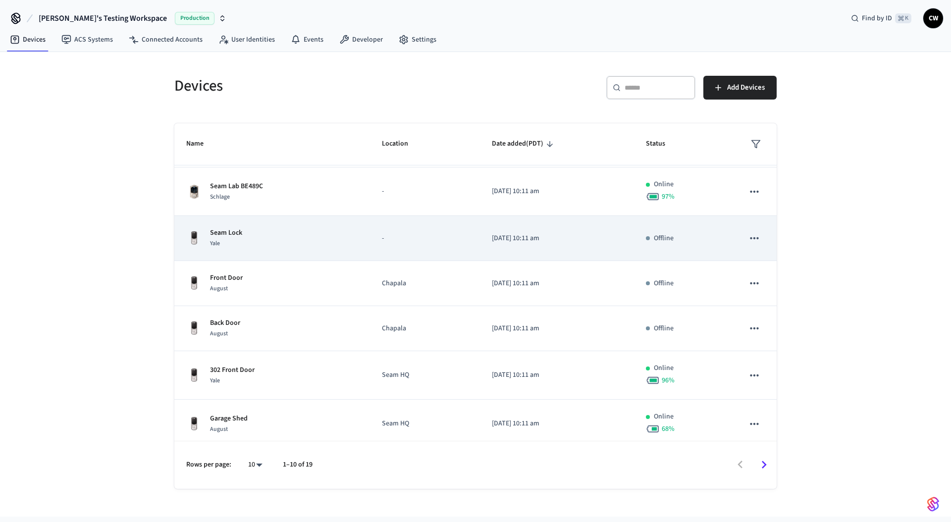
scroll to position [190, 0]
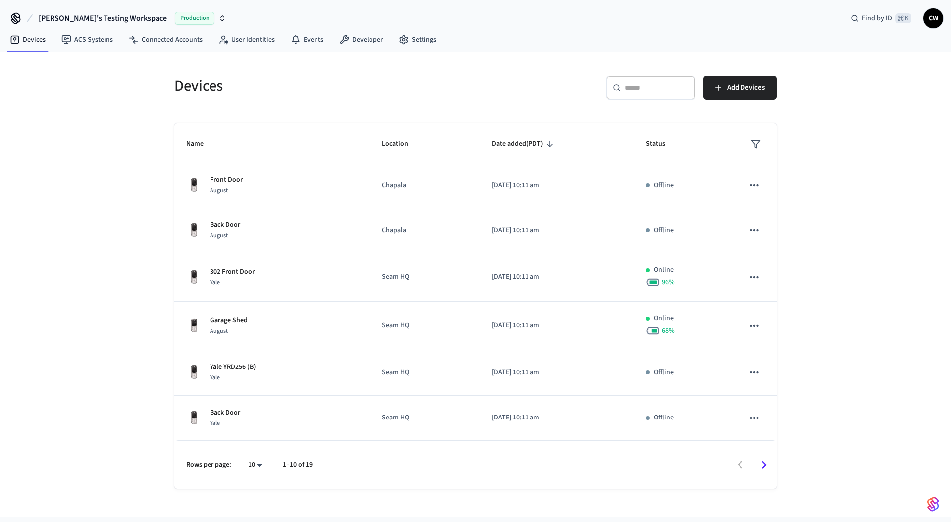
click at [258, 465] on body "Solink's Testing Workspace Production Find by ID ⌘ K CW Devices ACS Systems Con…" at bounding box center [475, 258] width 951 height 517
click at [250, 489] on li "All" at bounding box center [251, 493] width 26 height 26
type input "**"
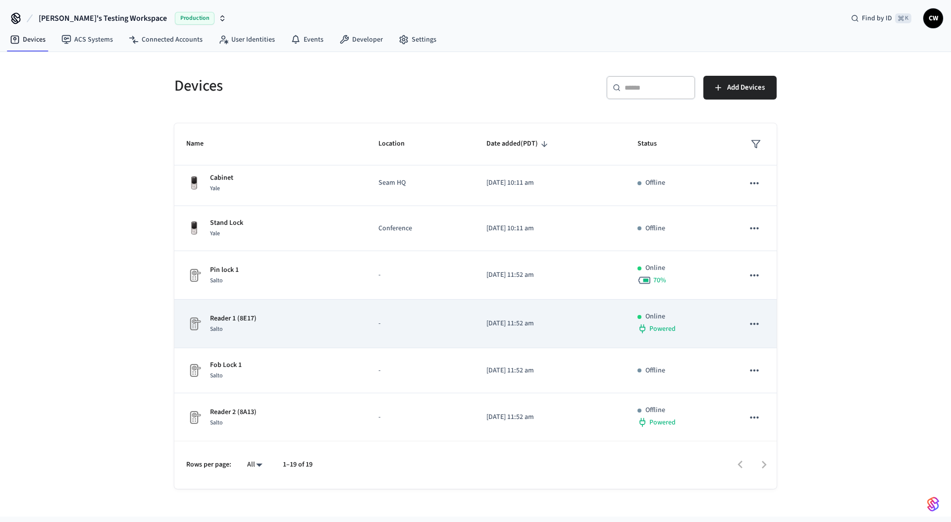
scroll to position [607, 0]
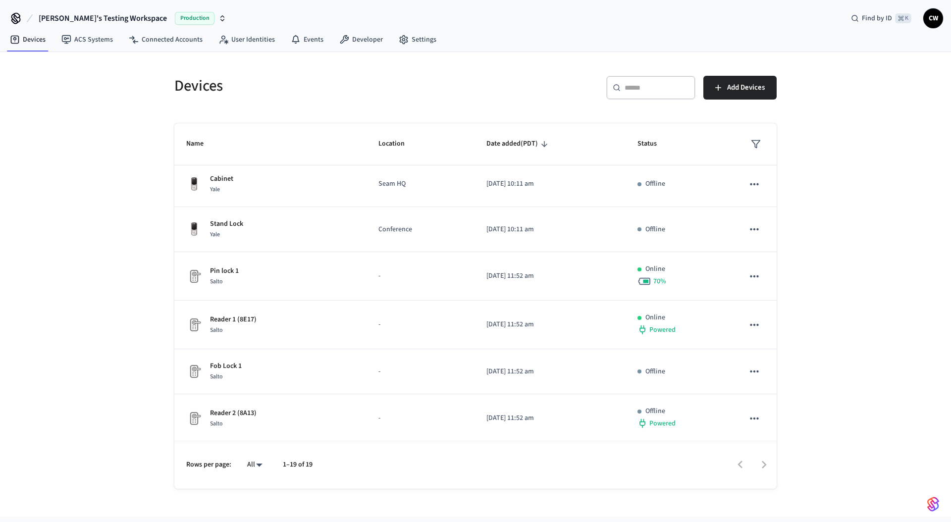
click at [103, 312] on div "Devices ​ ​ Add Devices Name Location Date added (PDT) Status Seam Labs BE489B …" at bounding box center [475, 284] width 951 height 465
click at [117, 151] on div "Devices ​ ​ Add Devices Name Location Date added (PDT) Status Seam Labs BE489B …" at bounding box center [475, 284] width 951 height 465
click at [86, 20] on span "[PERSON_NAME]'s Testing Workspace" at bounding box center [103, 18] width 128 height 12
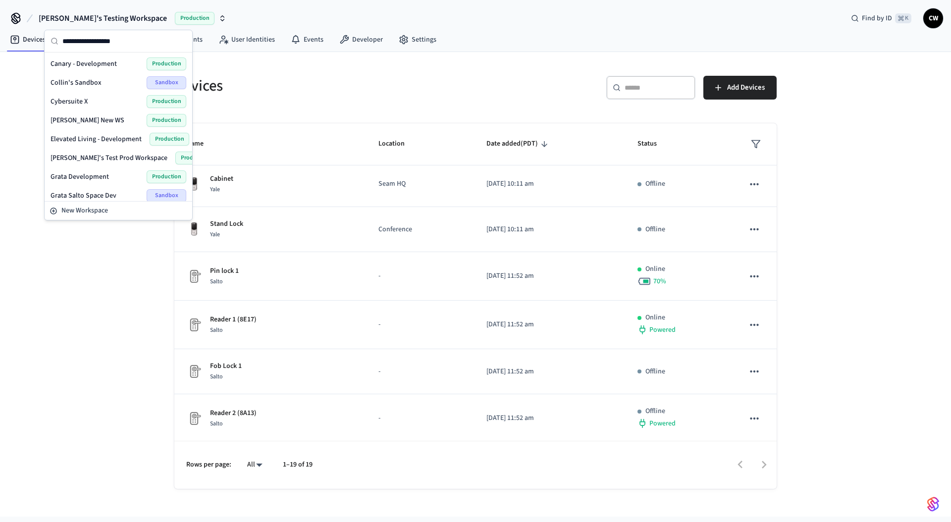
click at [86, 20] on span "[PERSON_NAME]'s Testing Workspace" at bounding box center [103, 18] width 128 height 12
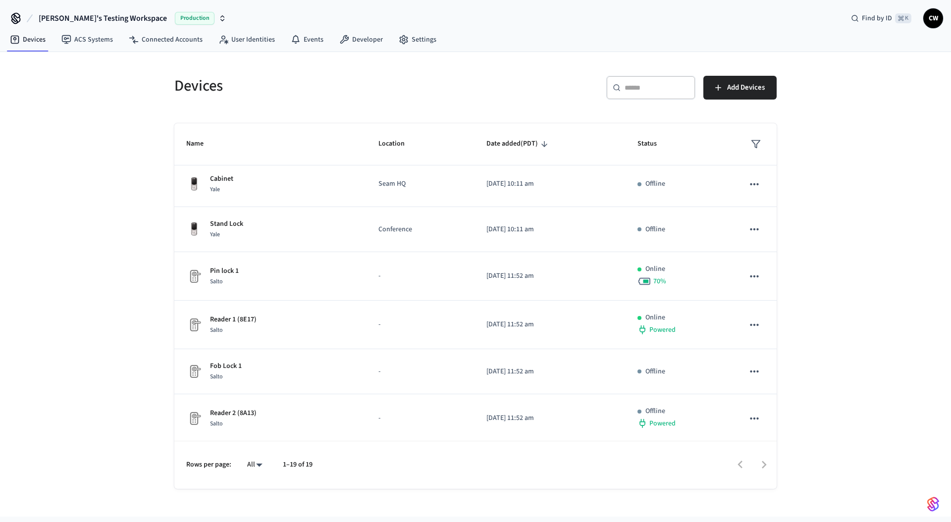
click at [85, 146] on div "Devices ​ ​ Add Devices Name Location Date added (PDT) Status Seam Labs BE489B …" at bounding box center [475, 284] width 951 height 465
click at [92, 41] on link "ACS Systems" at bounding box center [87, 40] width 67 height 18
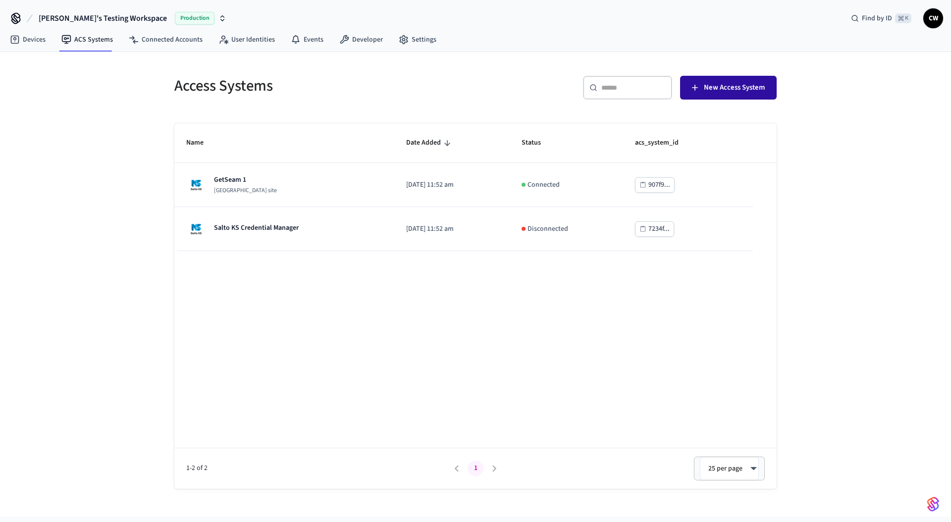
click at [712, 89] on span "New Access System" at bounding box center [734, 87] width 61 height 13
click at [163, 40] on link "Connected Accounts" at bounding box center [166, 40] width 90 height 18
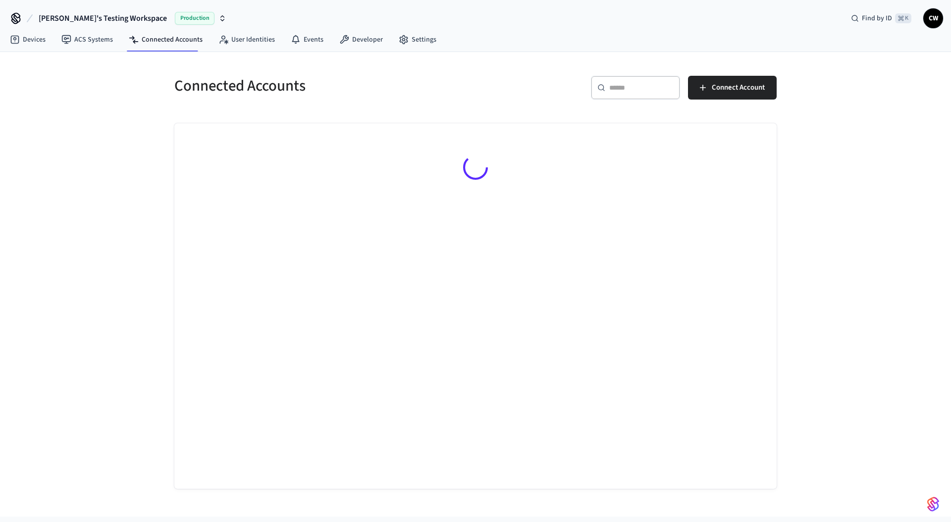
click at [128, 124] on div "Connected Accounts ​ ​ Connect Account" at bounding box center [475, 284] width 951 height 465
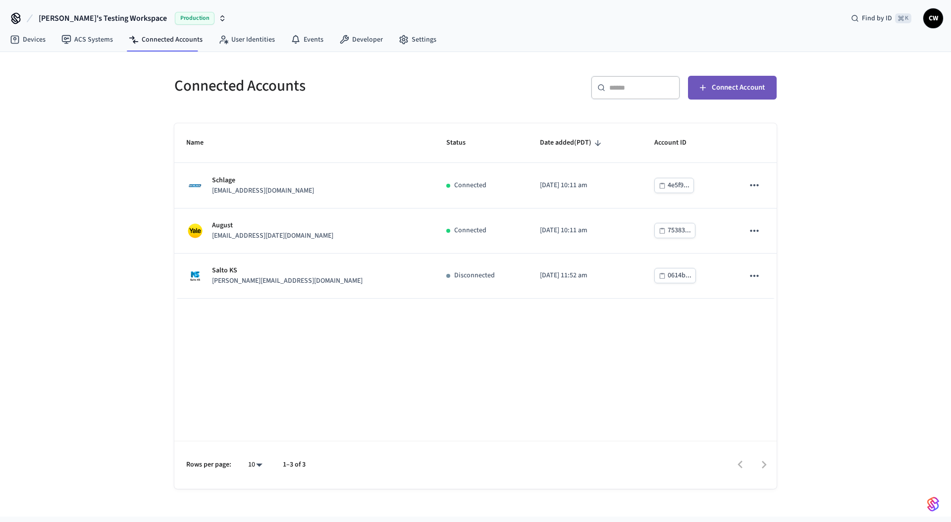
click at [721, 90] on span "Connect Account" at bounding box center [738, 87] width 53 height 13
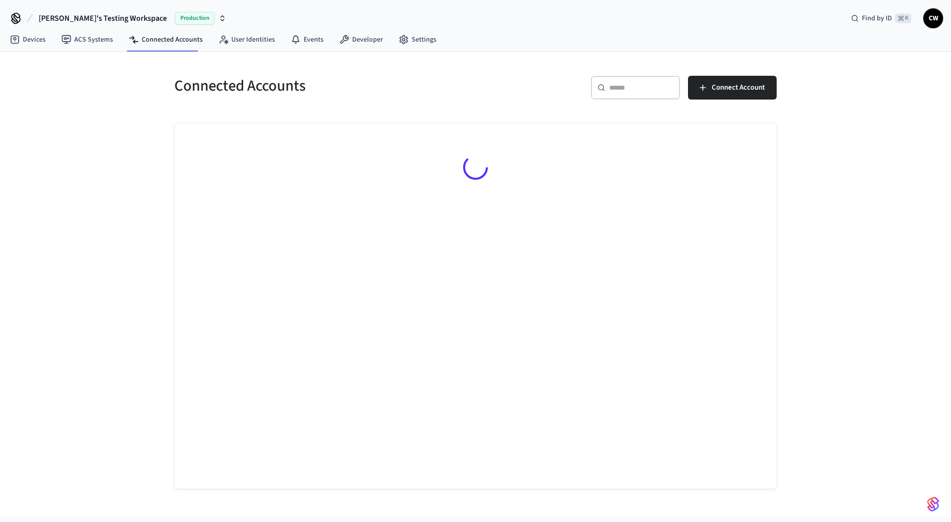
click at [130, 181] on div "Connected Accounts ​ ​ Connect Account" at bounding box center [475, 284] width 951 height 465
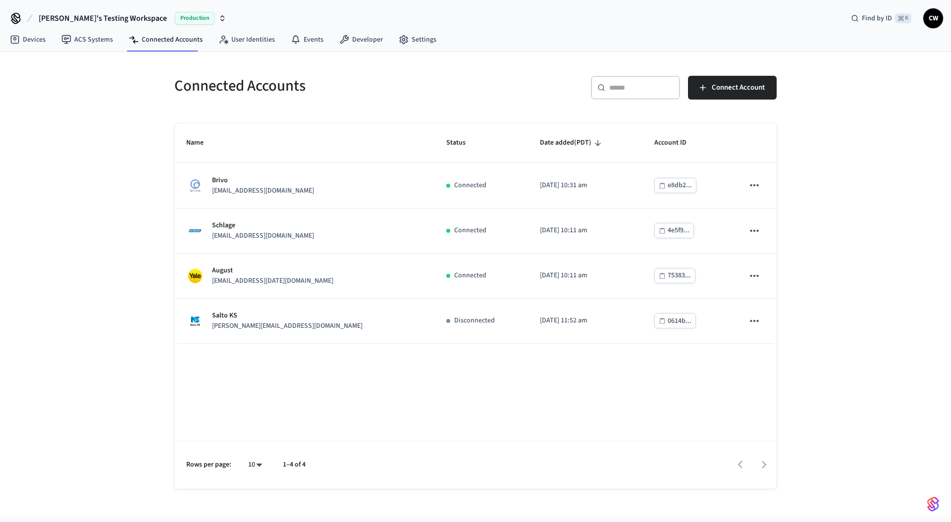
click at [124, 26] on button "Solink's Testing Workspace Production" at bounding box center [133, 18] width 194 height 21
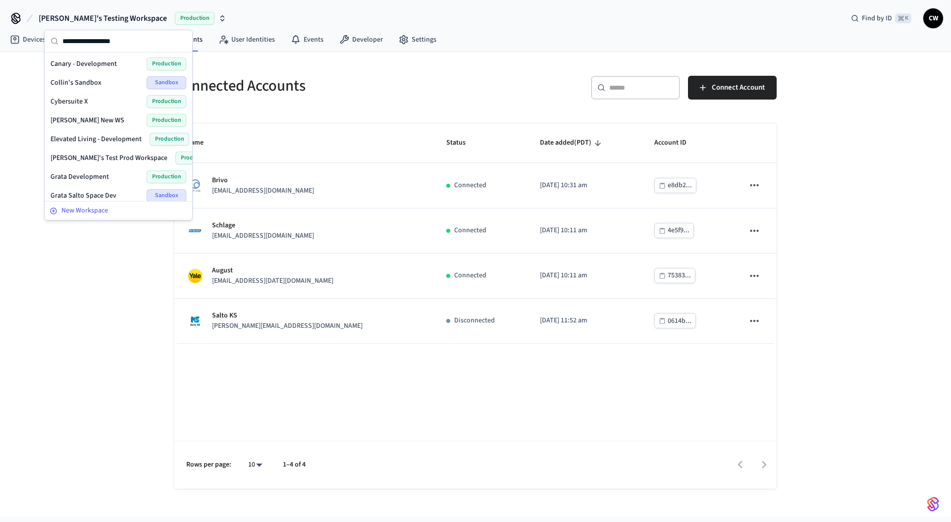
click at [99, 211] on span "New Workspace" at bounding box center [84, 211] width 47 height 10
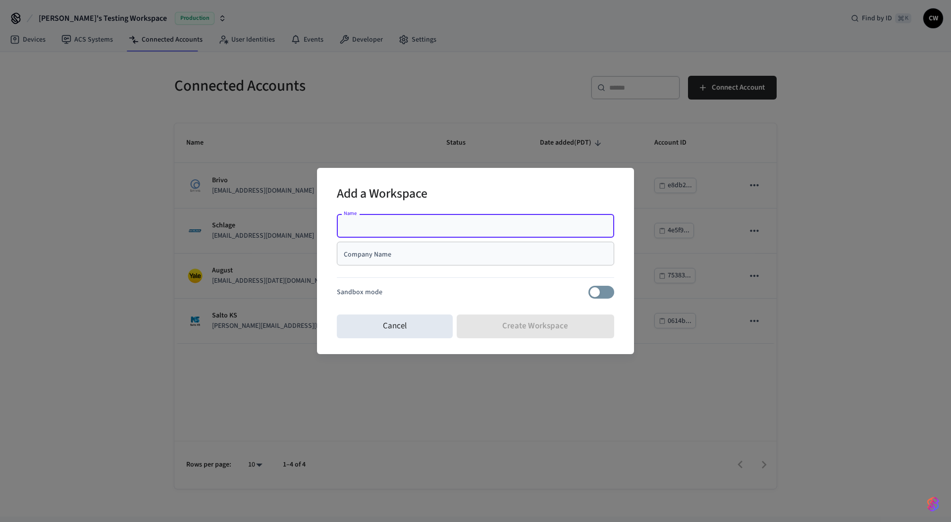
click at [511, 226] on input "Name" at bounding box center [476, 226] width 266 height 10
type input "**********"
click at [531, 194] on div "Add a Workspace" at bounding box center [475, 195] width 277 height 30
click at [452, 249] on input "Company Name" at bounding box center [476, 254] width 266 height 10
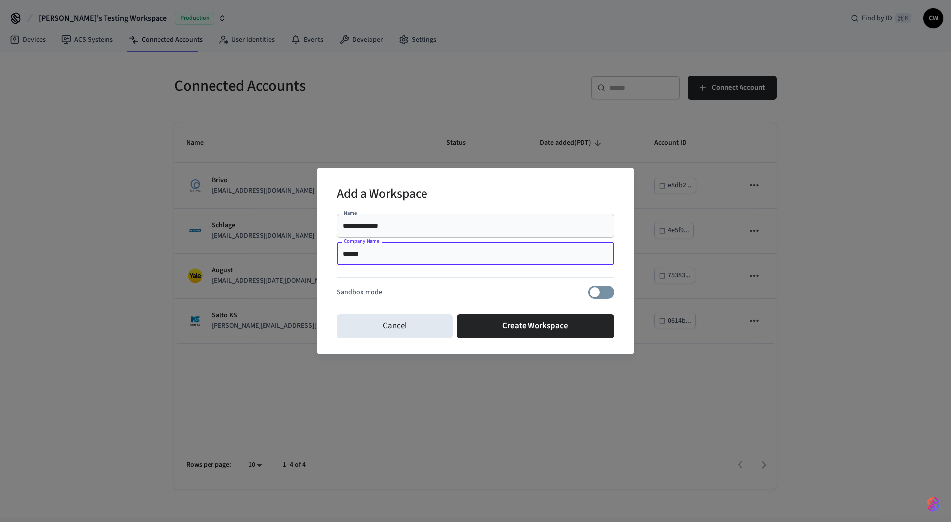
type input "******"
click at [422, 227] on input "**********" at bounding box center [476, 226] width 266 height 10
type input "**********"
click at [456, 174] on div "**********" at bounding box center [475, 261] width 317 height 186
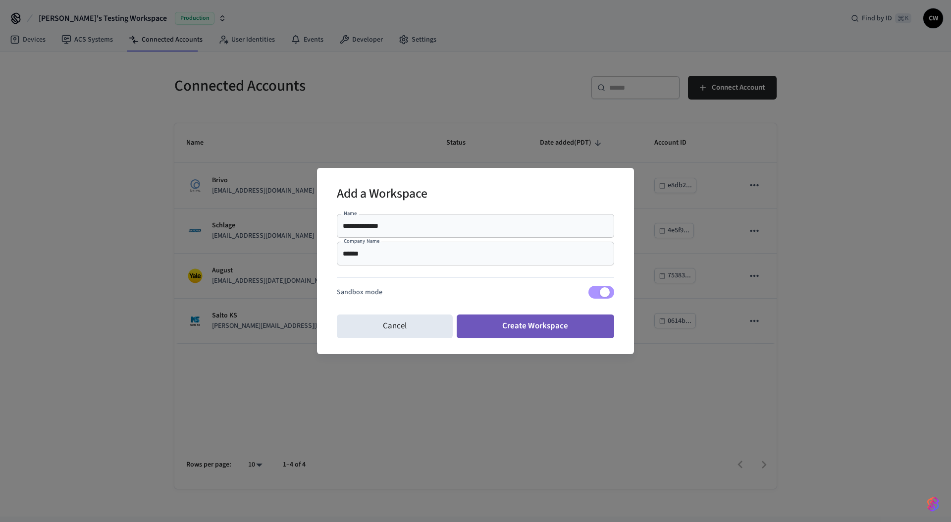
click at [572, 333] on button "Create Workspace" at bounding box center [536, 327] width 158 height 24
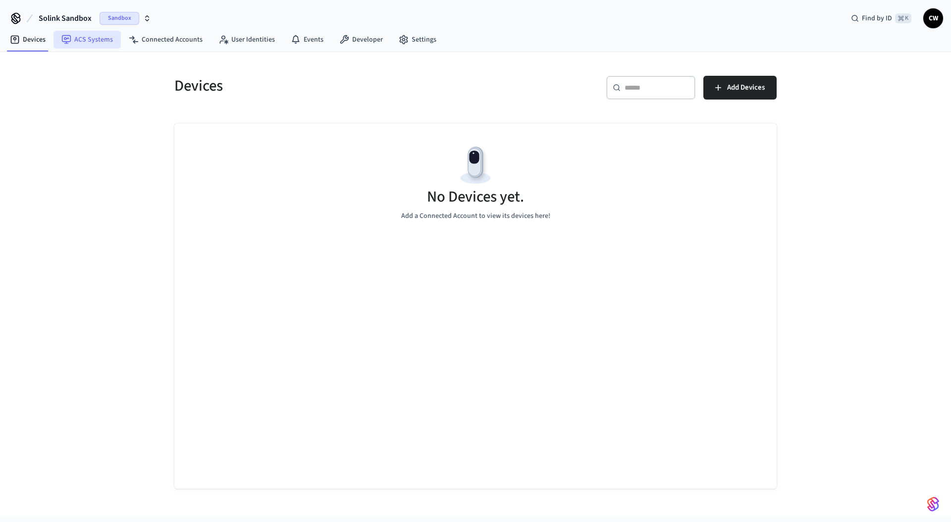
click at [97, 44] on link "ACS Systems" at bounding box center [87, 40] width 67 height 18
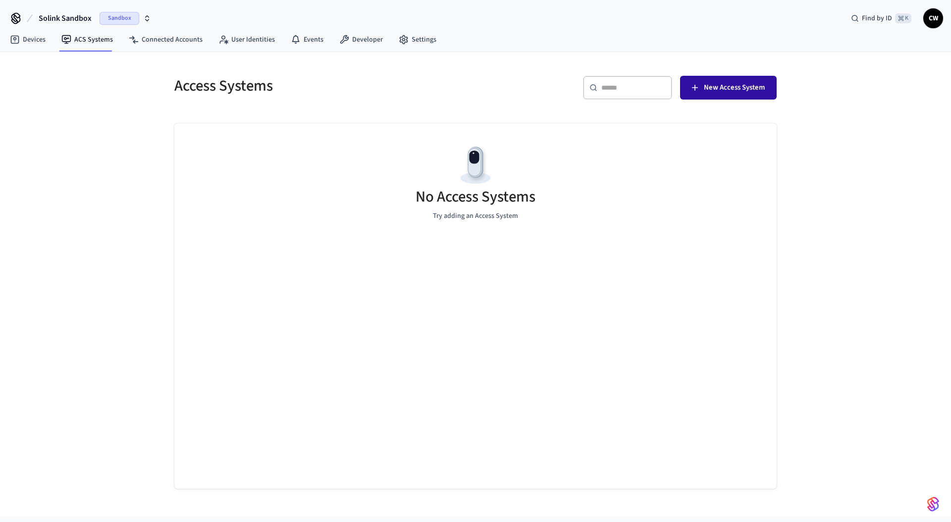
click at [707, 90] on span "New Access System" at bounding box center [734, 87] width 61 height 13
click at [152, 34] on link "Connected Accounts" at bounding box center [166, 40] width 90 height 18
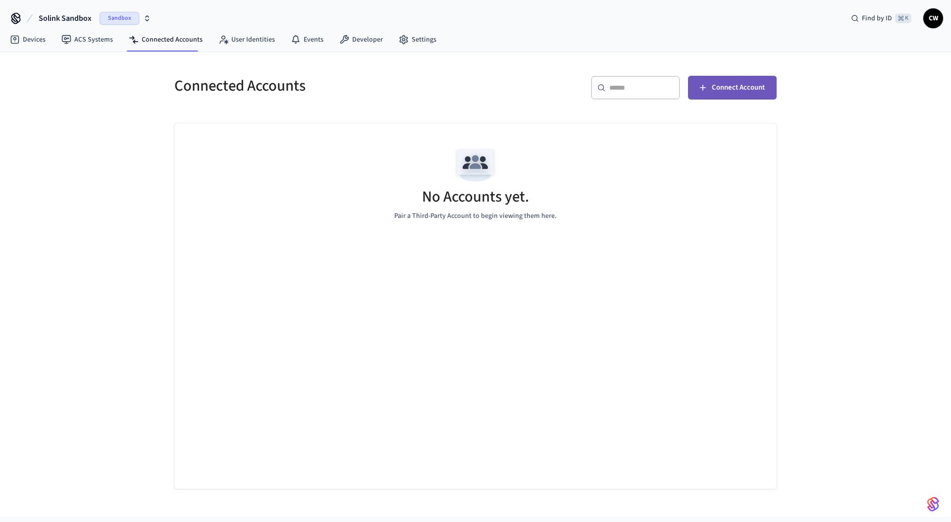
click at [715, 84] on span "Connect Account" at bounding box center [738, 87] width 53 height 13
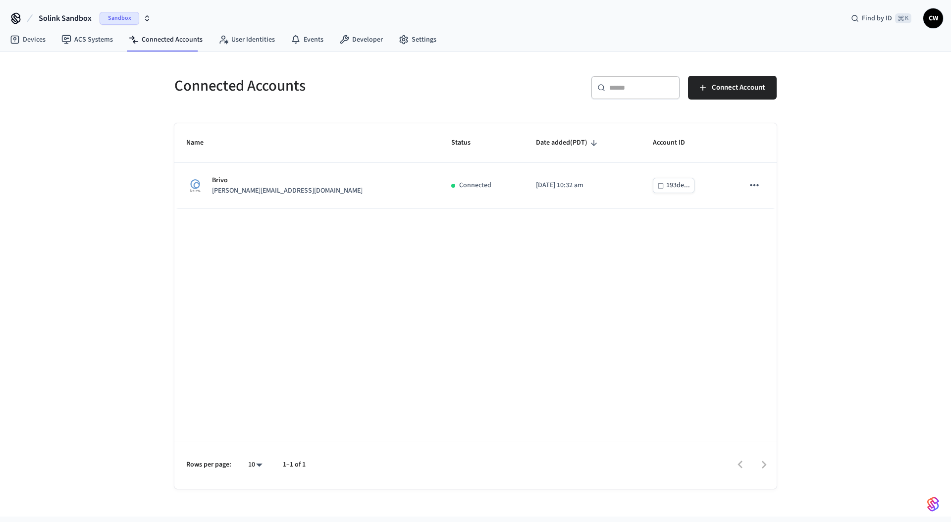
click at [111, 95] on div "Connected Accounts ​ ​ Connect Account Name Status Date added (PDT) Account ID …" at bounding box center [475, 284] width 951 height 465
click at [75, 148] on div "Connected Accounts ​ ​ Connect Account Name Status Date added (PDT) Account ID …" at bounding box center [475, 284] width 951 height 465
click at [423, 40] on link "Settings" at bounding box center [418, 40] width 54 height 18
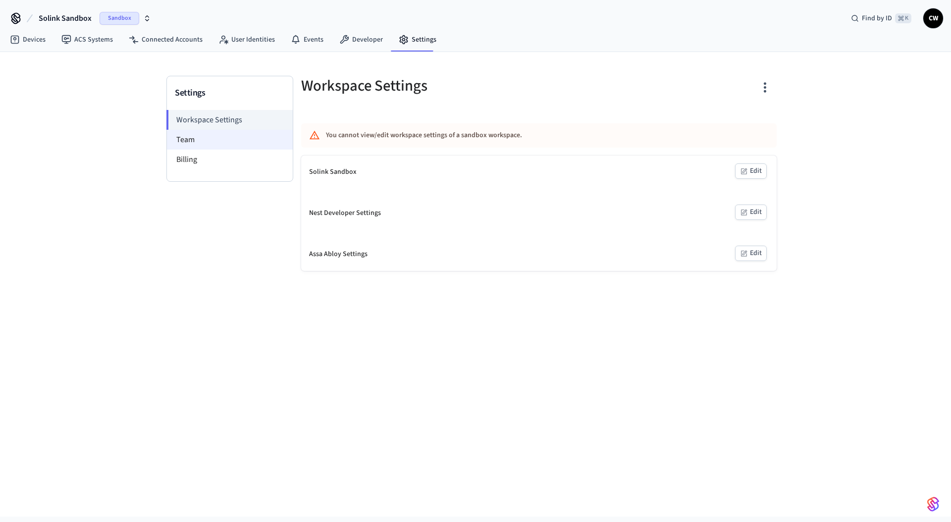
click at [207, 144] on li "Team" at bounding box center [230, 140] width 126 height 20
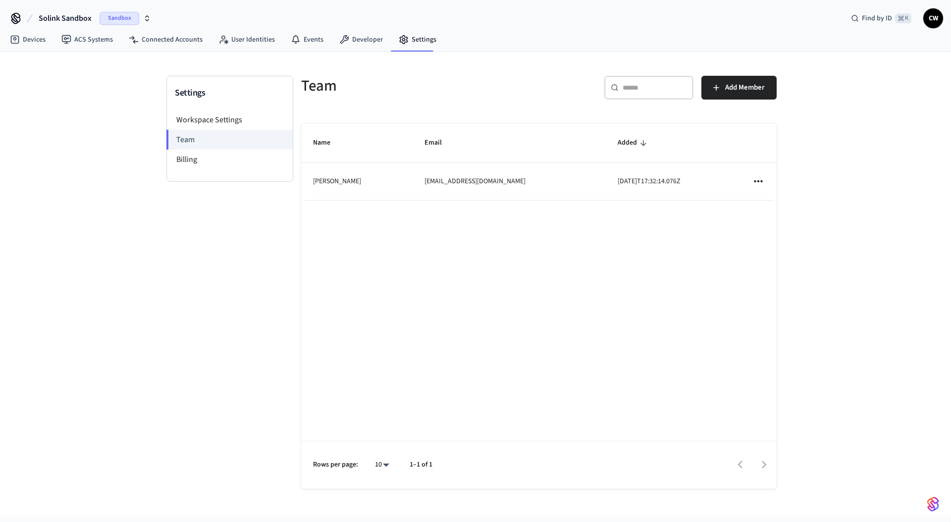
click at [144, 213] on div "Settings Workspace Settings Team Billing Team ​ ​ Add Member Name Email Added C…" at bounding box center [475, 284] width 951 height 465
click at [739, 92] on span "Add Member" at bounding box center [745, 87] width 40 height 13
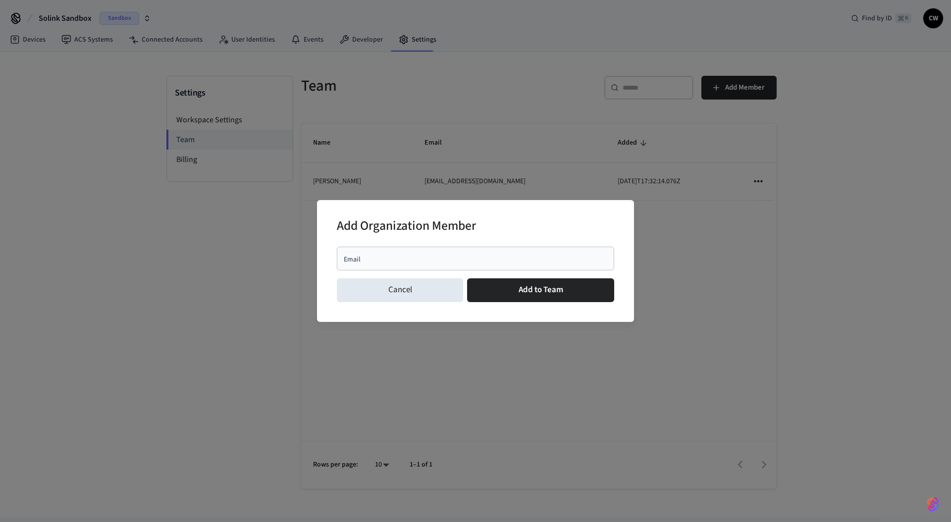
click at [517, 250] on div "Email" at bounding box center [475, 259] width 277 height 24
paste input "**********"
type input "**********"
click at [519, 224] on div "Add Organization Member" at bounding box center [475, 227] width 277 height 30
click at [536, 289] on button "Add to Team" at bounding box center [540, 290] width 147 height 24
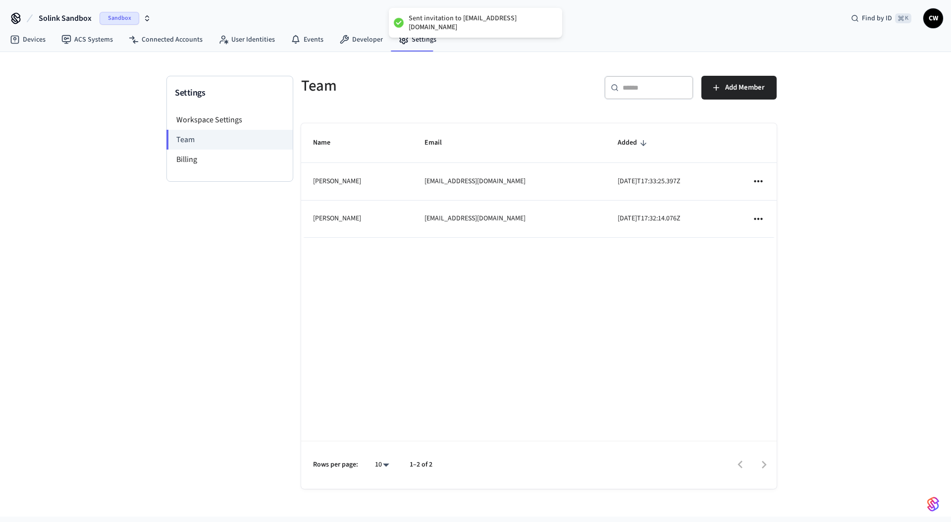
click at [194, 290] on div "Settings Workspace Settings Team Billing" at bounding box center [229, 292] width 127 height 433
click at [167, 245] on div "Settings Workspace Settings Team Billing" at bounding box center [229, 292] width 127 height 433
click at [89, 18] on span "Solink Sandbox" at bounding box center [65, 18] width 53 height 12
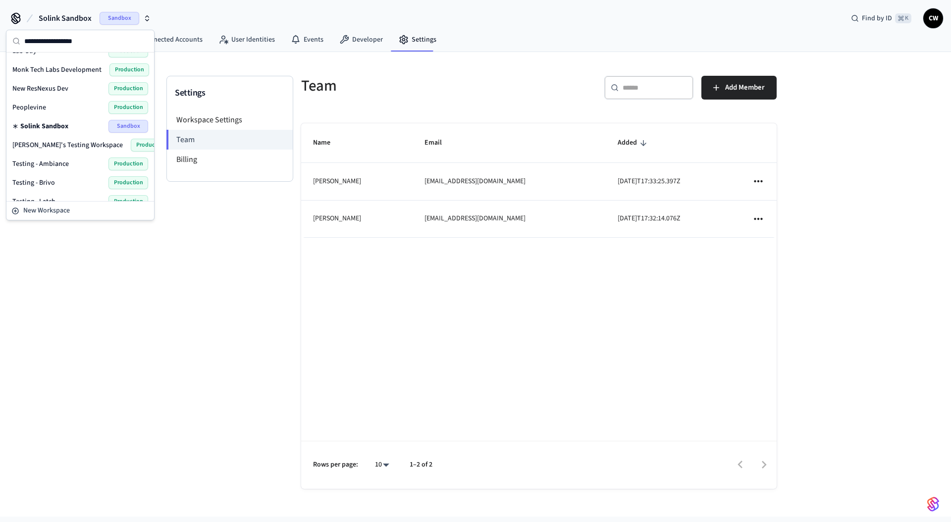
scroll to position [255, 0]
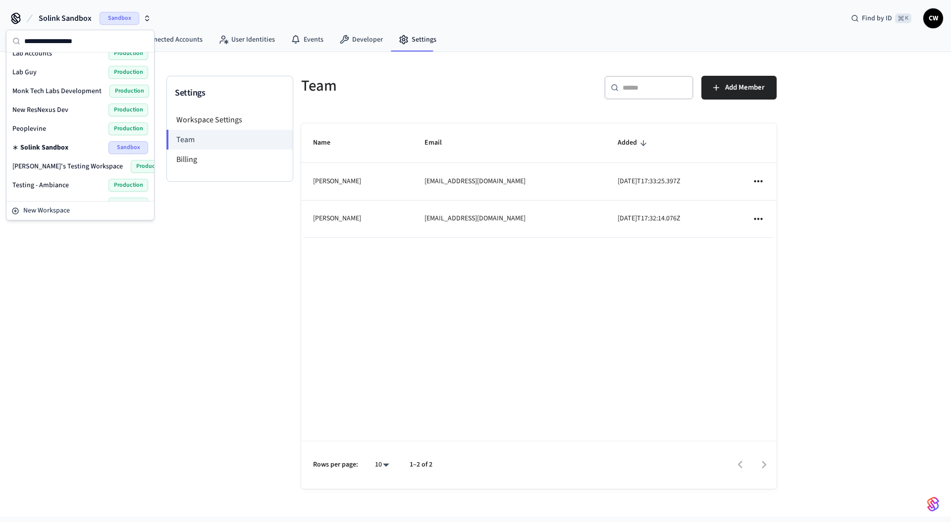
click at [85, 19] on span "Solink Sandbox" at bounding box center [65, 18] width 53 height 12
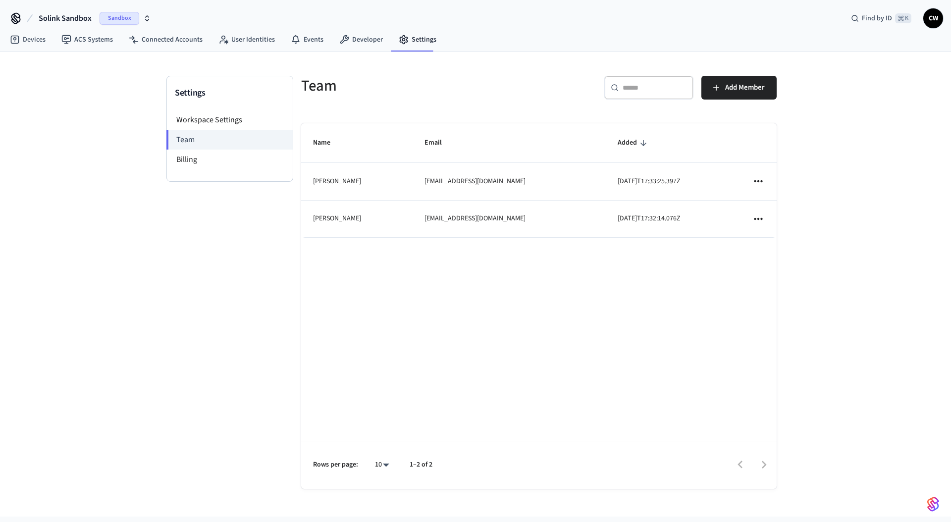
click at [85, 19] on span "Solink Sandbox" at bounding box center [65, 18] width 53 height 12
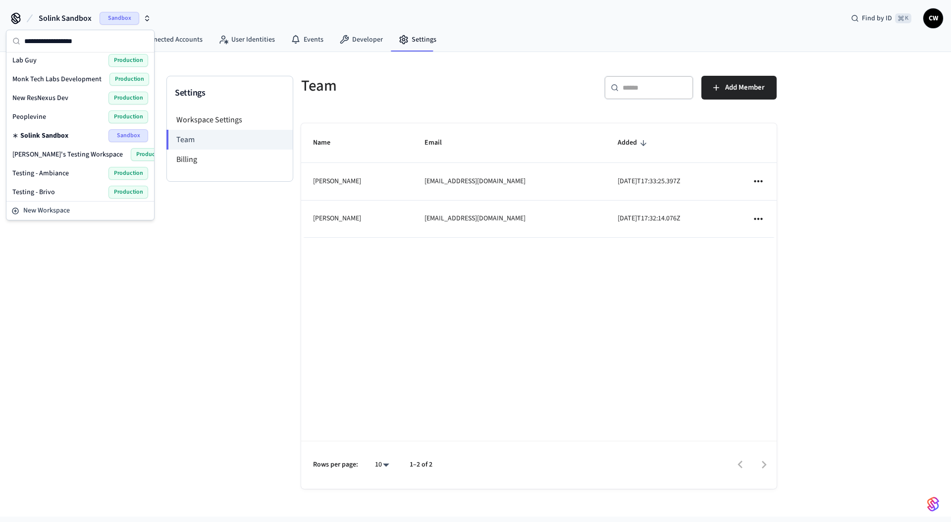
scroll to position [269, 0]
click at [67, 151] on span "[PERSON_NAME]'s Testing Workspace" at bounding box center [67, 153] width 110 height 10
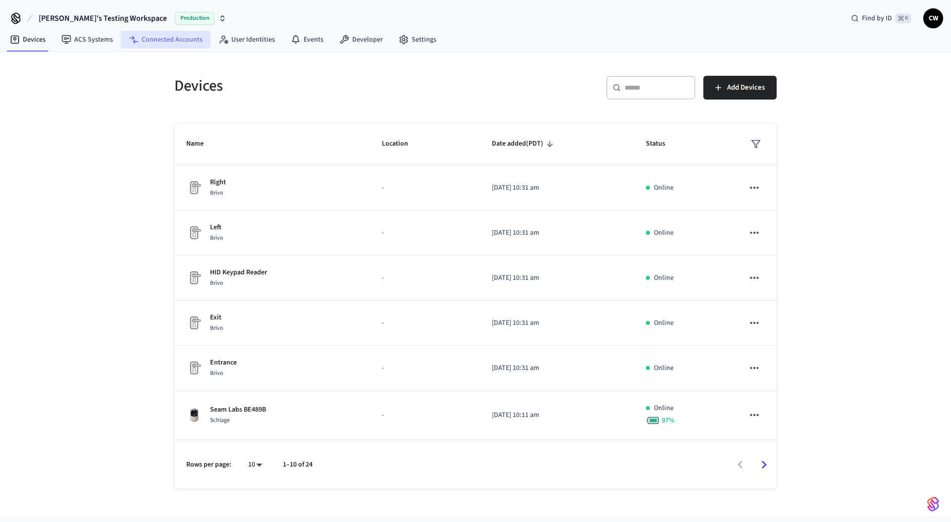
click at [158, 39] on link "Connected Accounts" at bounding box center [166, 40] width 90 height 18
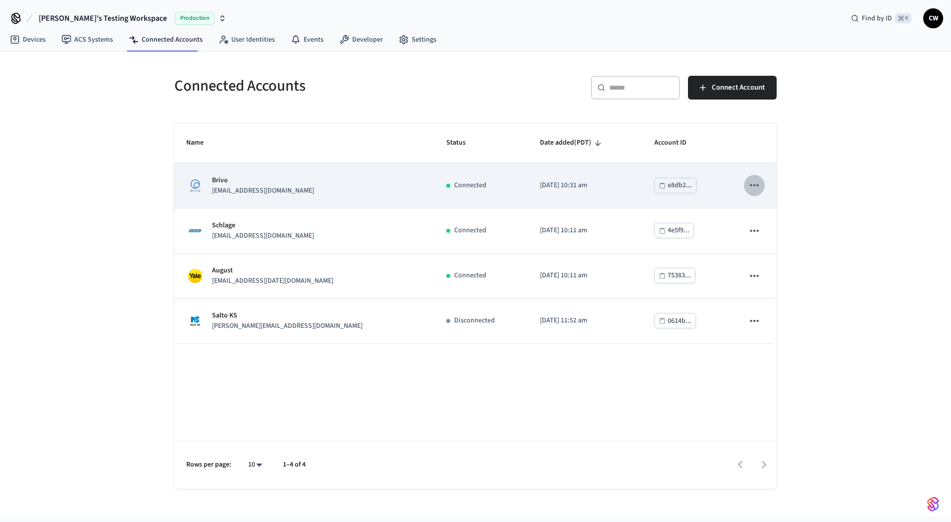
click at [755, 186] on icon "sticky table" at bounding box center [754, 185] width 8 height 2
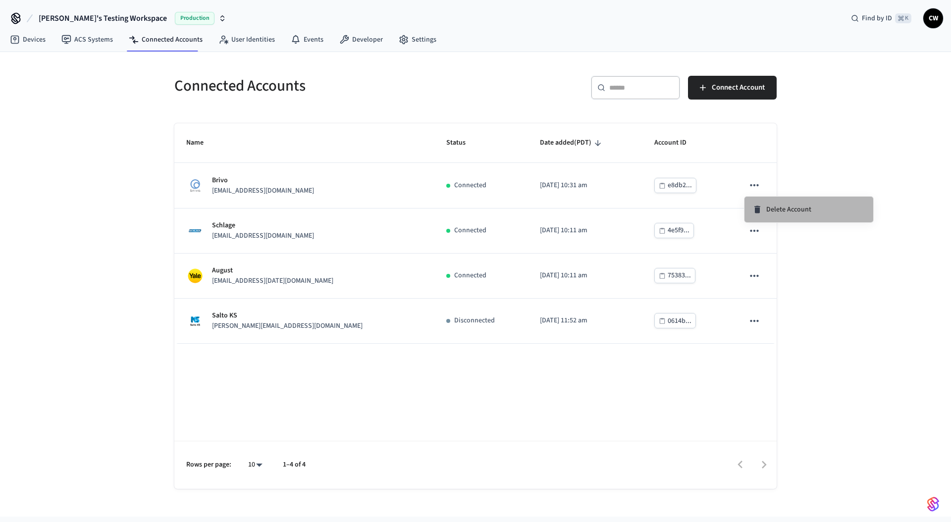
click at [783, 212] on span "Delete Account" at bounding box center [788, 210] width 45 height 10
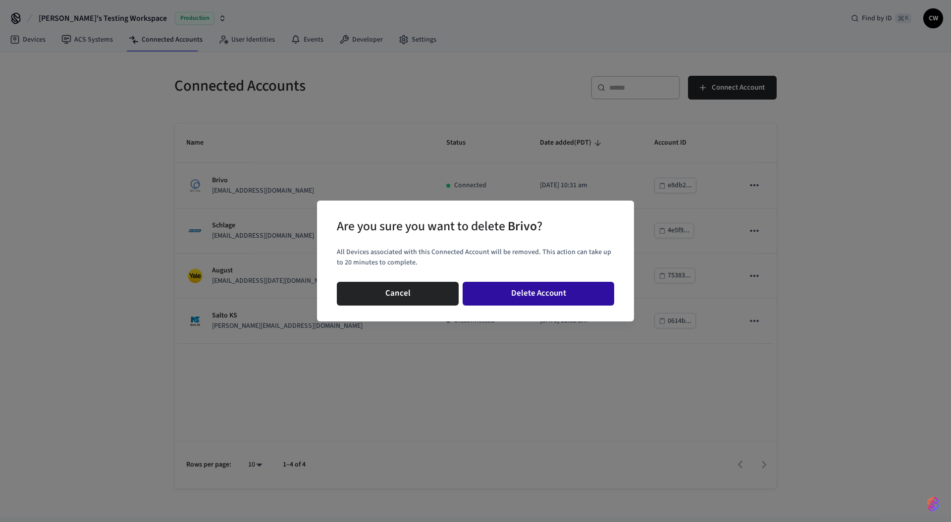
click at [535, 287] on button "Delete Account" at bounding box center [539, 294] width 152 height 24
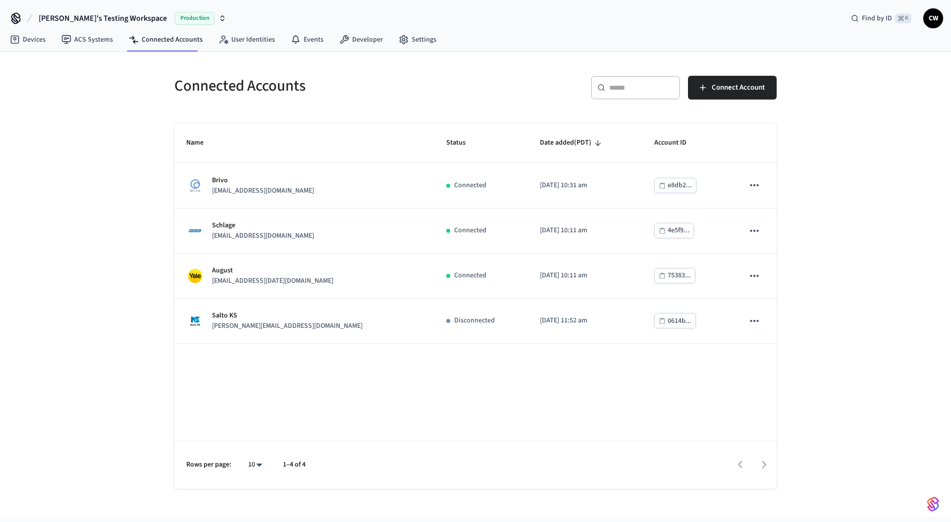
click at [97, 130] on div "Connected Accounts ​ ​ Connect Account Name Status Date added (PDT) Account ID …" at bounding box center [475, 284] width 951 height 465
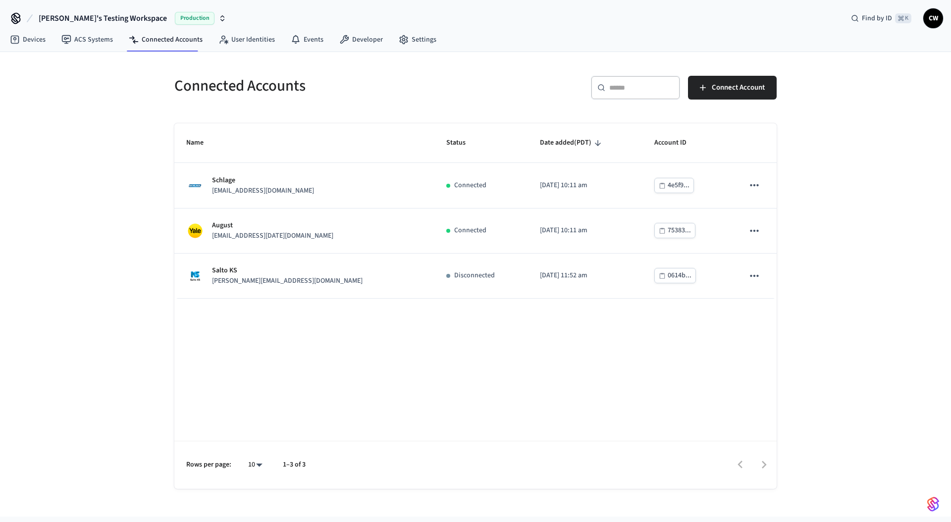
click at [118, 18] on span "[PERSON_NAME]'s Testing Workspace" at bounding box center [103, 18] width 128 height 12
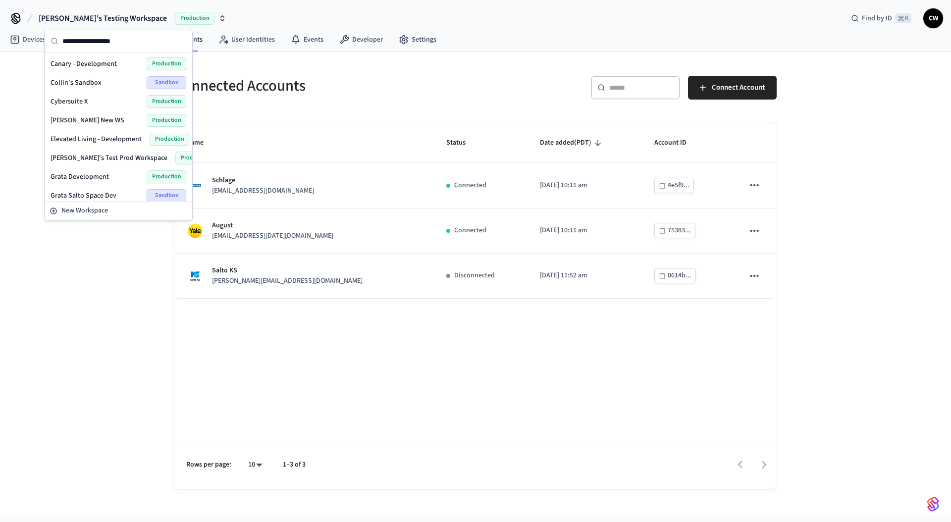
click at [118, 18] on span "[PERSON_NAME]'s Testing Workspace" at bounding box center [103, 18] width 128 height 12
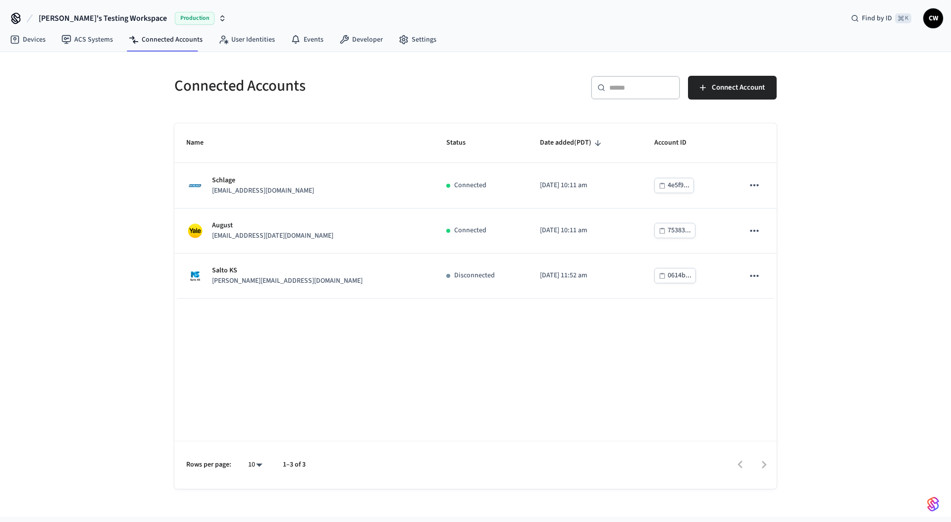
click at [85, 174] on div "Connected Accounts ​ ​ Connect Account Name Status Date added (PDT) Account ID …" at bounding box center [475, 284] width 951 height 465
click at [92, 160] on div "Connected Accounts ​ ​ Connect Account Name Status Date added (PDT) Account ID …" at bounding box center [475, 284] width 951 height 465
click at [92, 169] on div "Connected Accounts ​ ​ Connect Account Name Status Date added (PDT) Account ID …" at bounding box center [475, 284] width 951 height 465
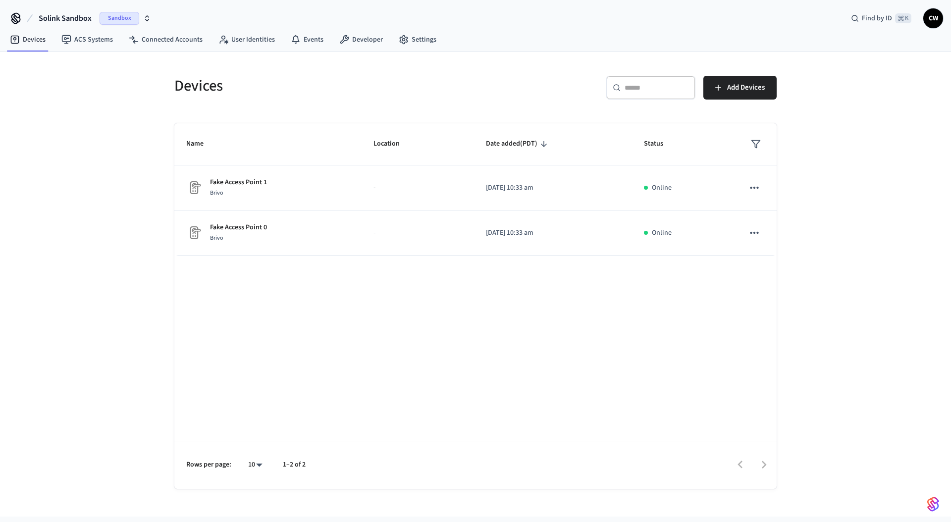
click at [65, 22] on span "Solink Sandbox" at bounding box center [65, 18] width 53 height 12
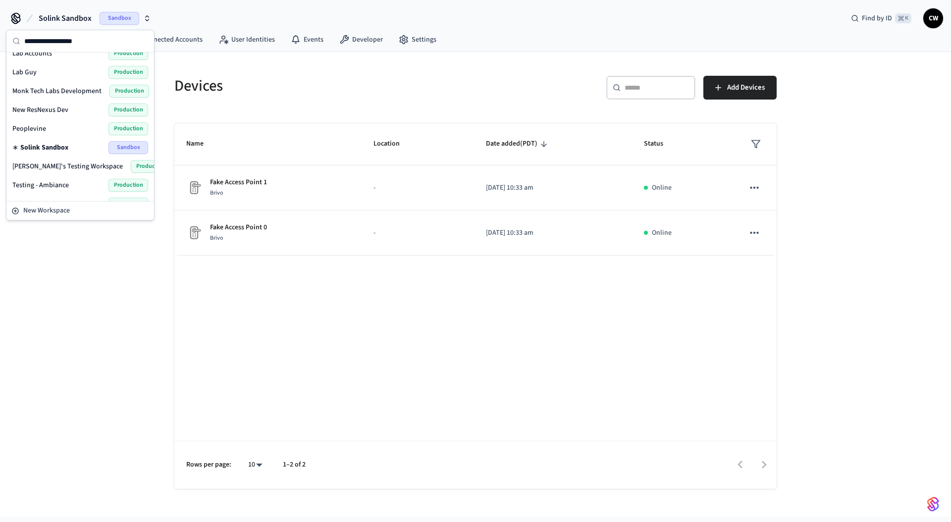
scroll to position [300, 0]
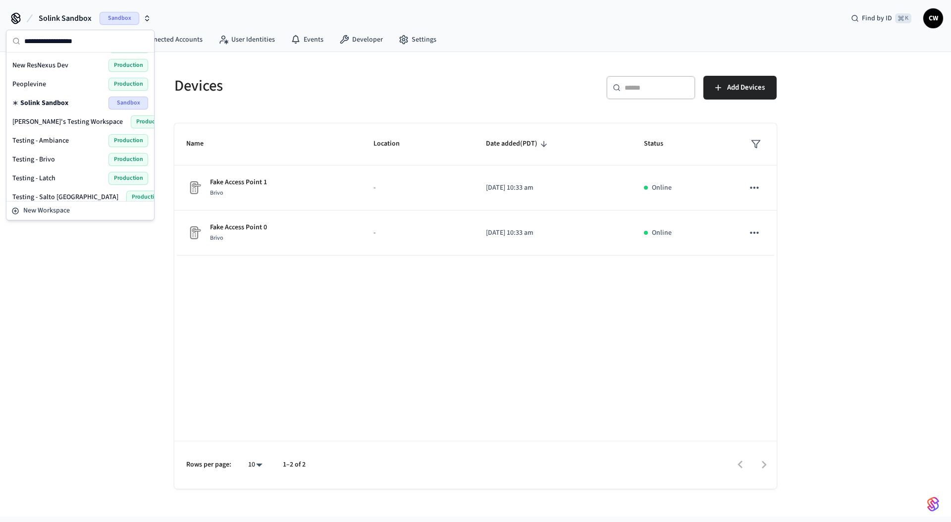
click at [56, 123] on span "[PERSON_NAME]'s Testing Workspace" at bounding box center [67, 122] width 110 height 10
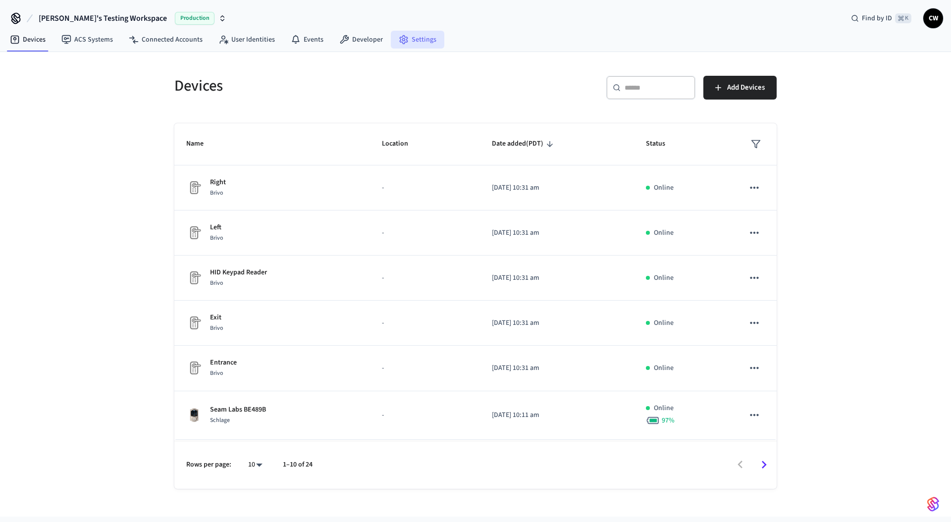
click at [408, 43] on link "Settings" at bounding box center [418, 40] width 54 height 18
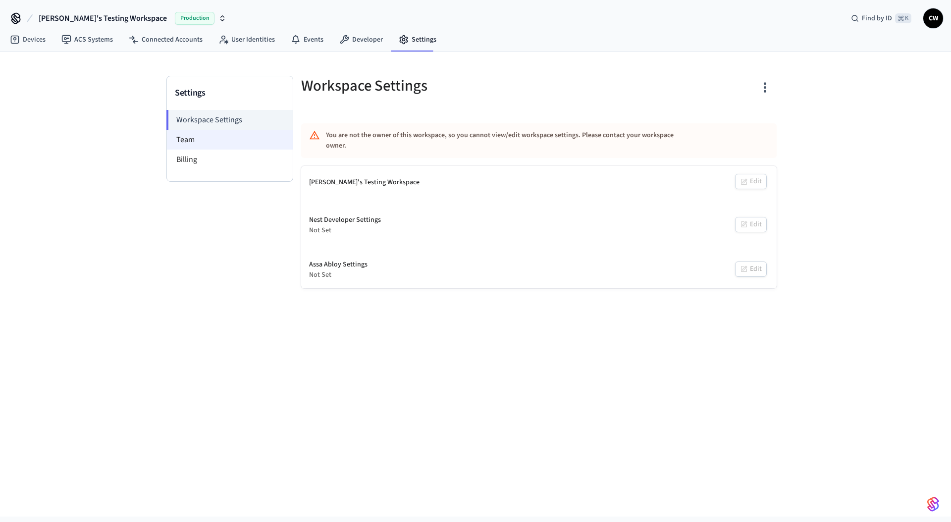
click at [194, 136] on li "Team" at bounding box center [230, 140] width 126 height 20
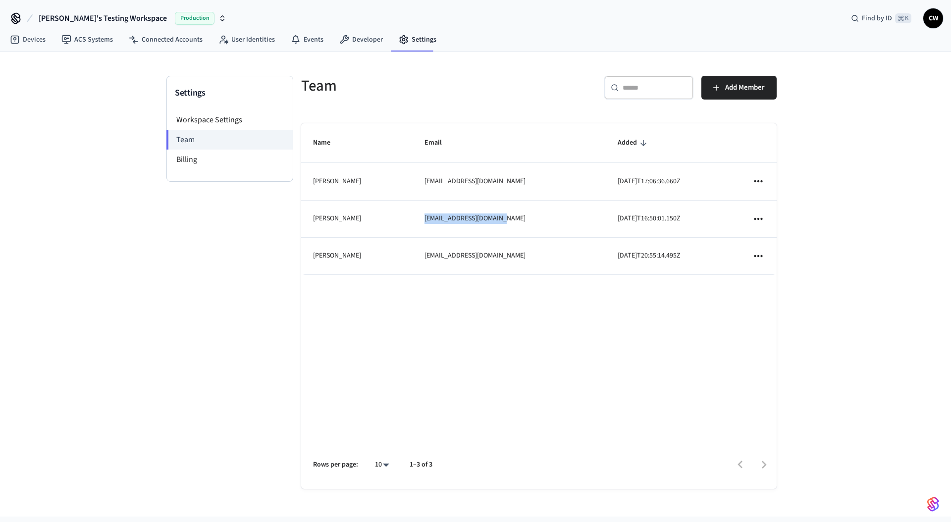
drag, startPoint x: 507, startPoint y: 218, endPoint x: 419, endPoint y: 223, distance: 88.3
click at [419, 223] on td "[EMAIL_ADDRESS][DOMAIN_NAME]" at bounding box center [509, 219] width 193 height 37
copy td "[EMAIL_ADDRESS][DOMAIN_NAME]"
click at [236, 261] on div "Settings Workspace Settings Team Billing" at bounding box center [229, 292] width 127 height 433
click at [188, 41] on link "Connected Accounts" at bounding box center [166, 40] width 90 height 18
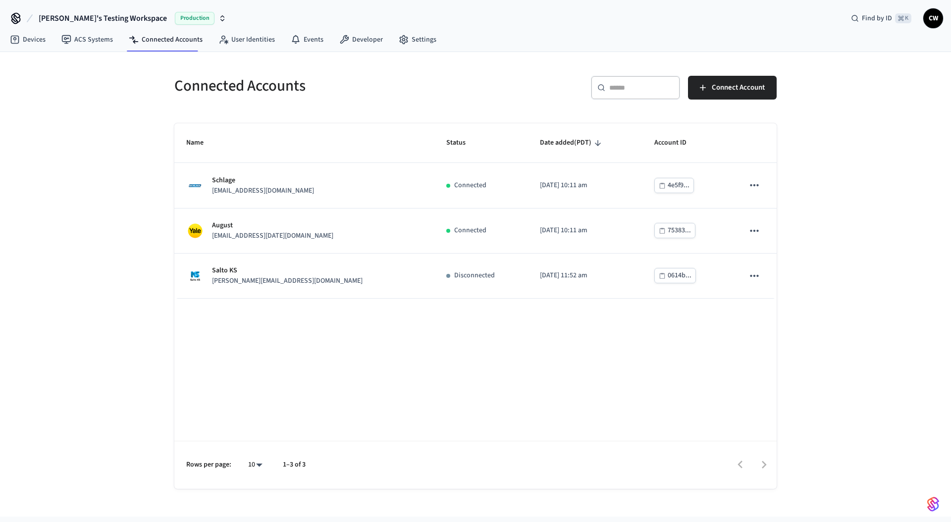
click at [128, 284] on div "Connected Accounts ​ ​ Connect Account Name Status Date added (PDT) Account ID …" at bounding box center [475, 284] width 951 height 465
click at [111, 167] on div "Connected Accounts ​ ​ Connect Account Name Status Date added (PDT) Account ID …" at bounding box center [475, 284] width 951 height 465
click at [105, 162] on div "Connected Accounts ​ ​ Connect Account Name Status Date added (PDT) Account ID …" at bounding box center [475, 284] width 951 height 465
